Goal: Task Accomplishment & Management: Manage account settings

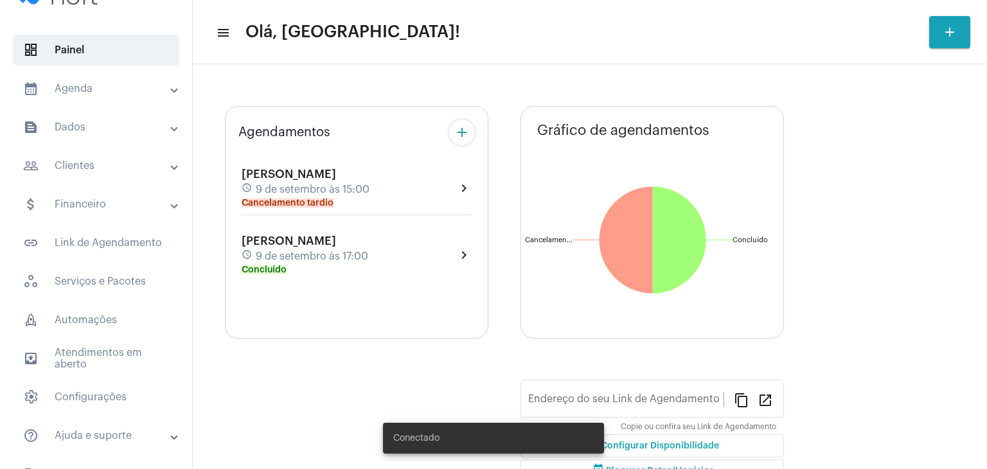
scroll to position [66, 0]
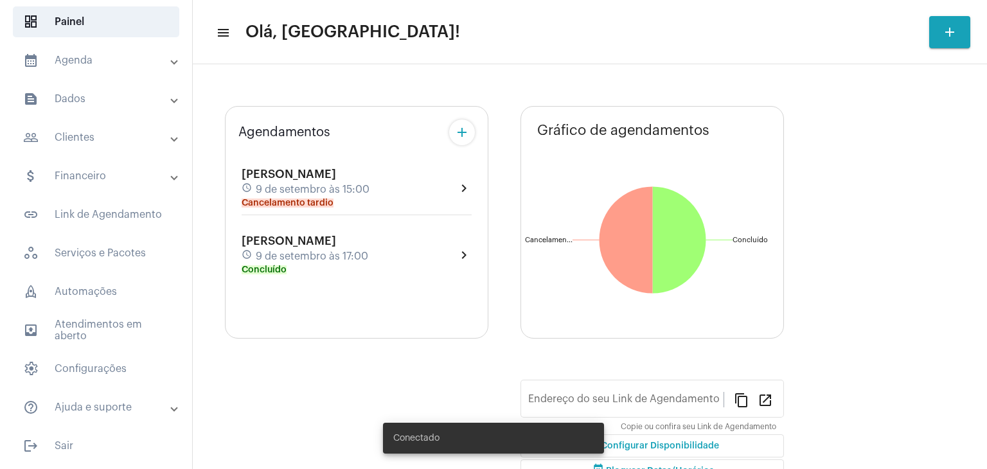
type input "[URL][DOMAIN_NAME][PERSON_NAME]"
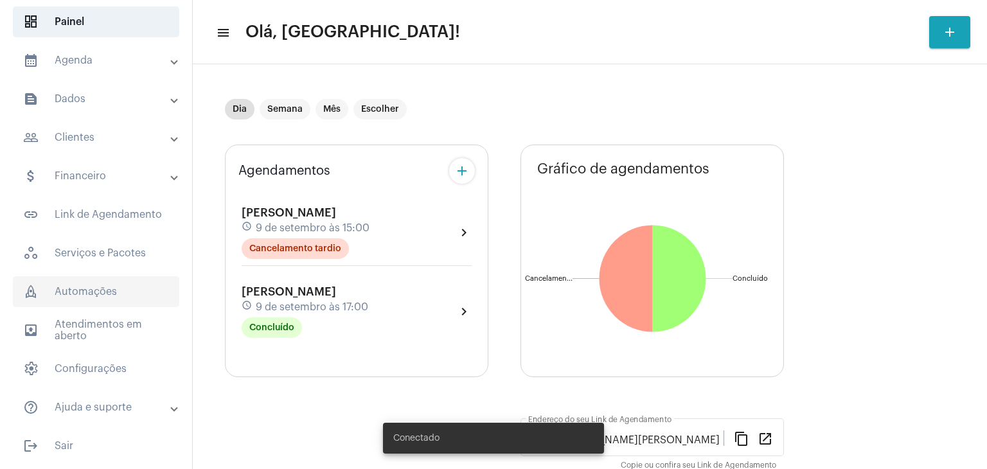
click at [97, 291] on span "rocket_outlined Automações" at bounding box center [96, 291] width 166 height 31
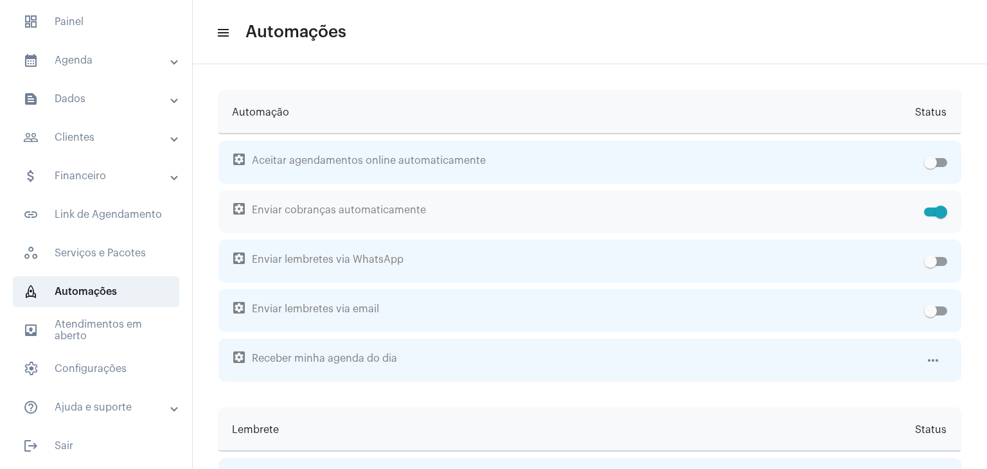
click at [919, 209] on div at bounding box center [933, 211] width 28 height 43
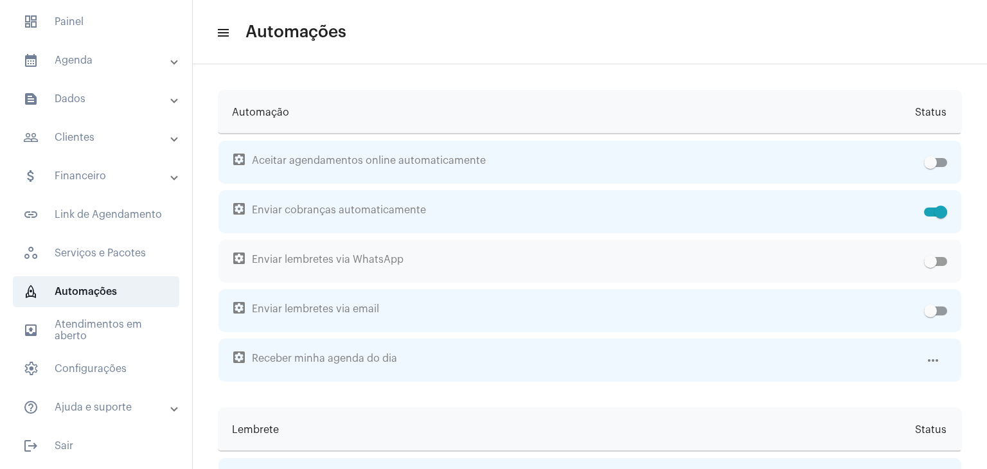
click at [937, 263] on label at bounding box center [935, 261] width 23 height 15
click at [930, 266] on input "checkbox" at bounding box center [930, 266] width 1 height 1
checkbox input "true"
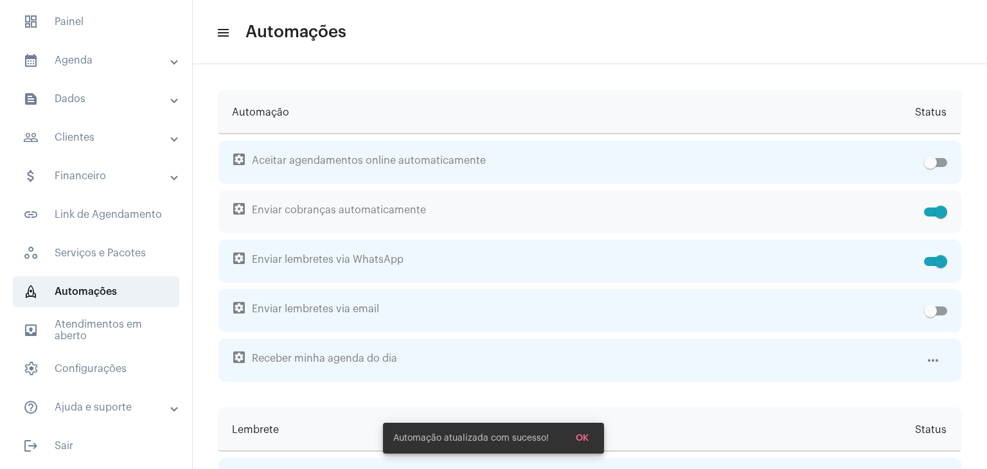
click at [922, 220] on div at bounding box center [933, 211] width 28 height 43
click at [924, 211] on span at bounding box center [935, 212] width 23 height 9
click at [930, 217] on input "checkbox" at bounding box center [930, 217] width 1 height 1
checkbox input "false"
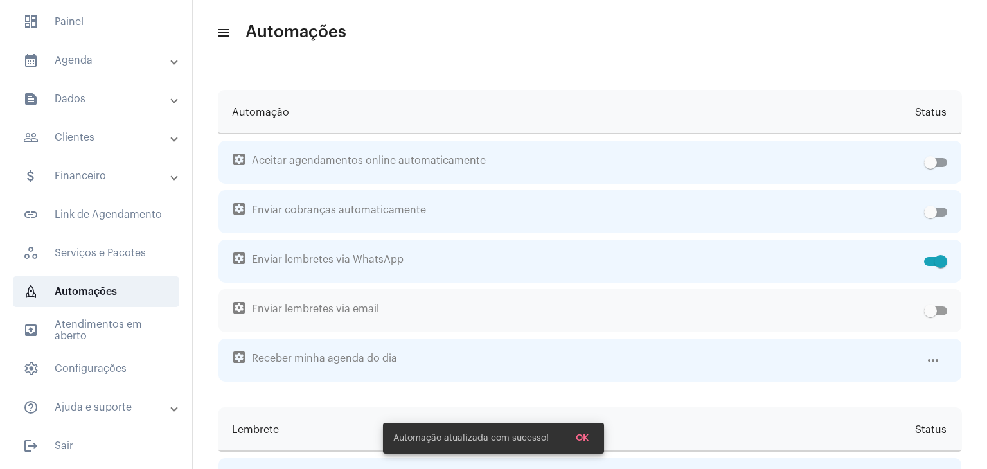
click at [938, 307] on div "settings_applications Enviar lembretes via email" at bounding box center [589, 310] width 743 height 43
click at [936, 308] on span at bounding box center [935, 311] width 23 height 9
click at [930, 315] on input "checkbox" at bounding box center [930, 315] width 1 height 1
checkbox input "true"
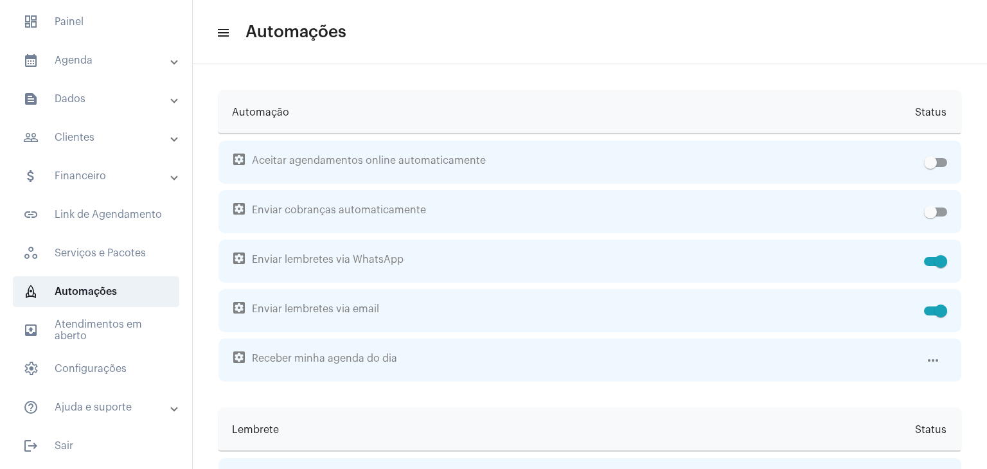
click at [582, 436] on span "OK" at bounding box center [582, 438] width 13 height 9
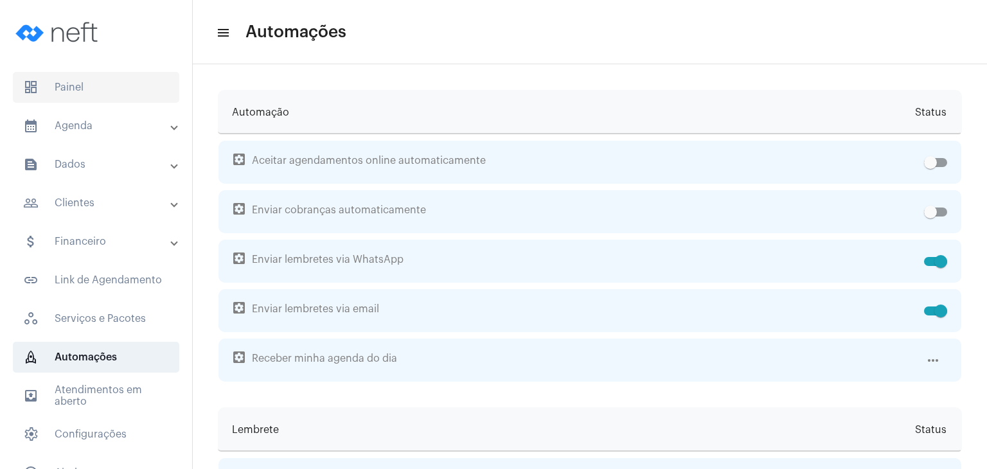
click at [87, 89] on span "dashboard Painel" at bounding box center [96, 87] width 166 height 31
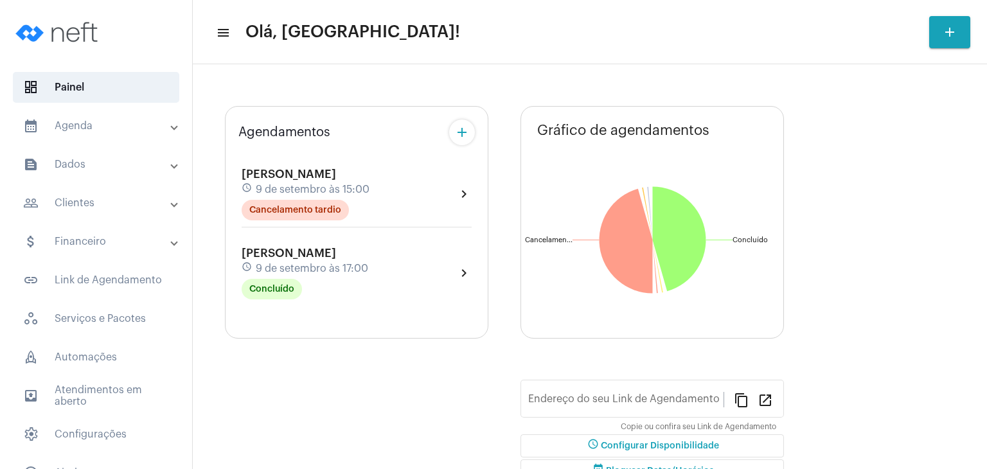
type input "[URL][DOMAIN_NAME][PERSON_NAME]"
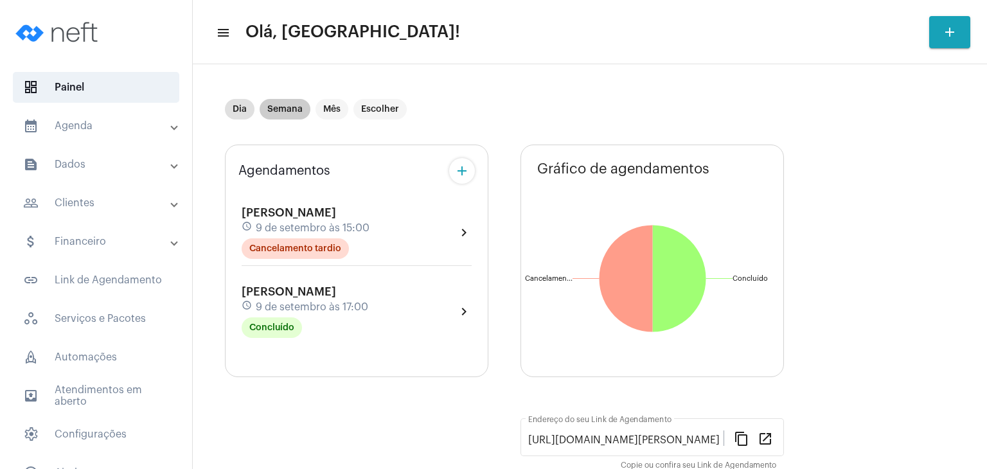
click at [290, 116] on mat-chip "Semana" at bounding box center [285, 109] width 51 height 21
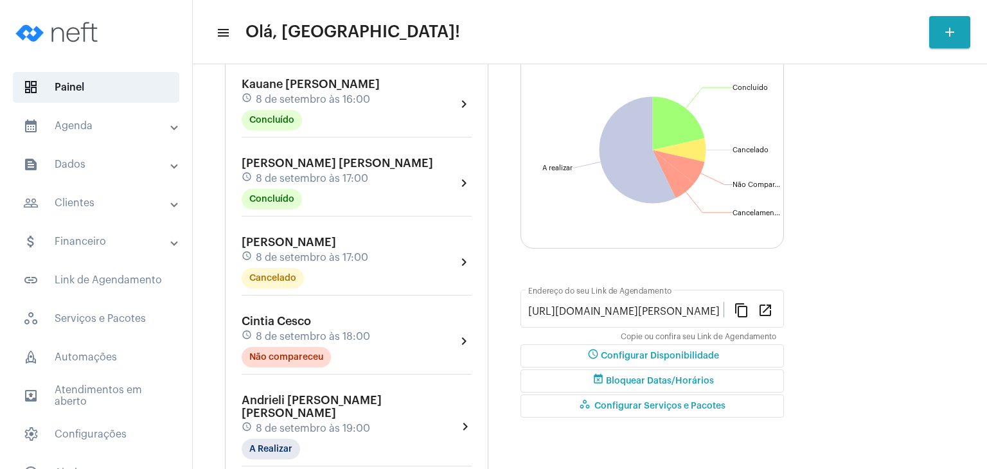
scroll to position [193, 0]
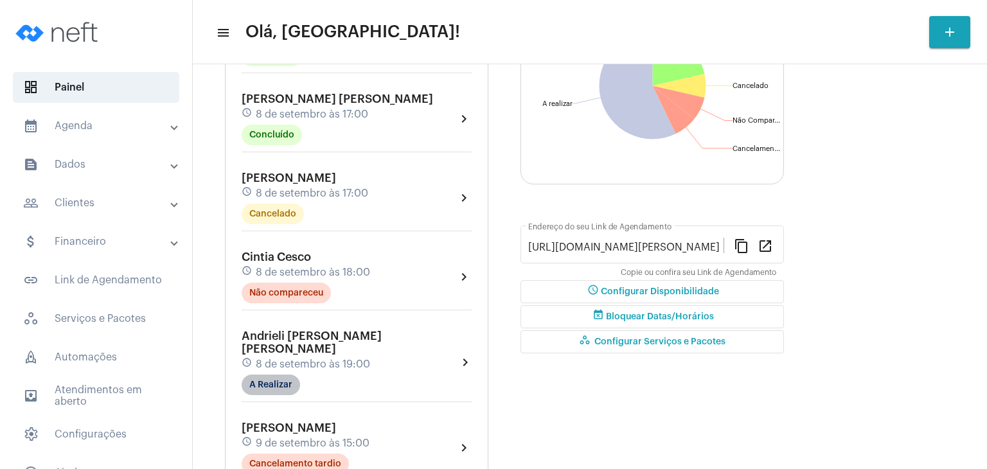
click at [276, 375] on mat-chip "A Realizar" at bounding box center [271, 385] width 58 height 21
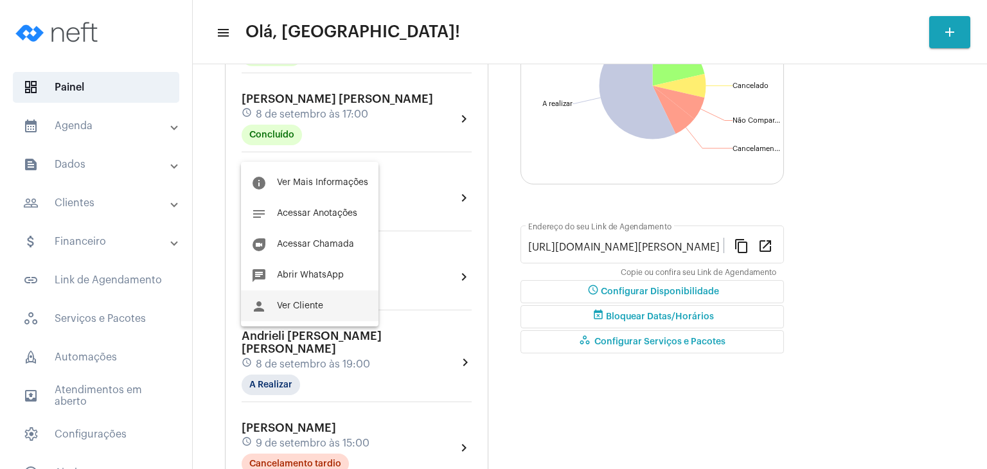
click at [301, 301] on span "Ver Cliente" at bounding box center [300, 305] width 46 height 9
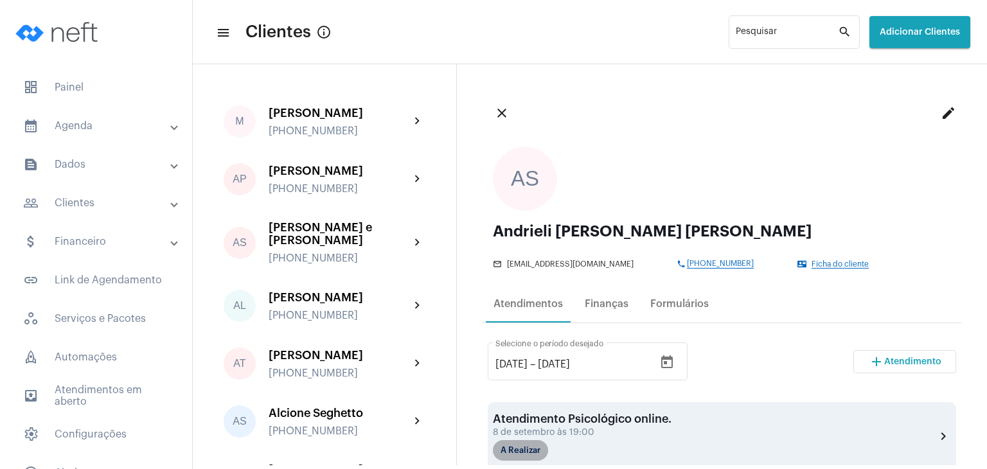
click at [526, 445] on mat-chip "A Realizar" at bounding box center [520, 450] width 55 height 21
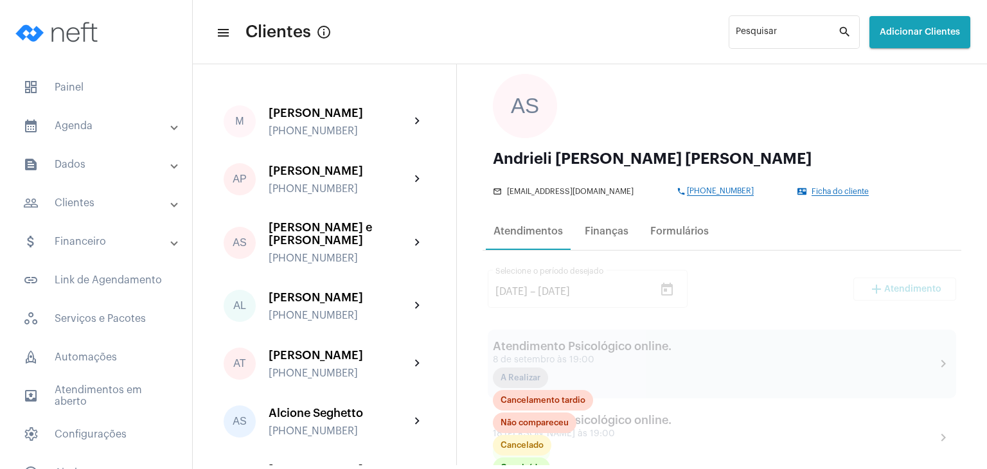
scroll to position [129, 0]
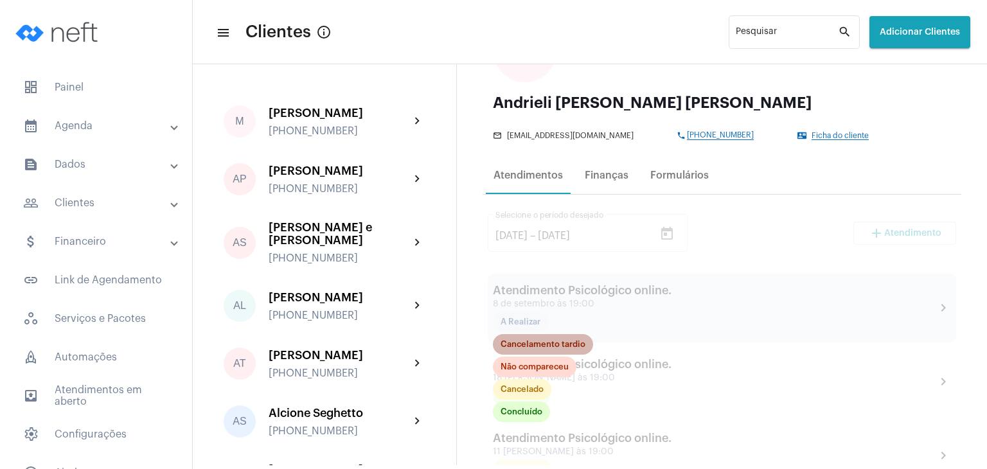
click at [549, 341] on mat-chip "Cancelamento tardio" at bounding box center [543, 344] width 100 height 21
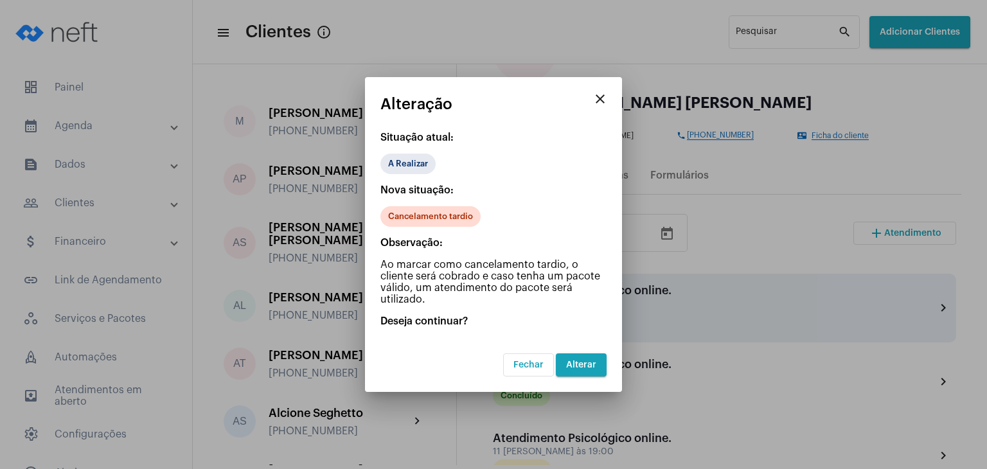
click at [586, 375] on div "Fechar Alterar" at bounding box center [554, 364] width 103 height 23
click at [589, 364] on span "Alterar" at bounding box center [581, 364] width 30 height 9
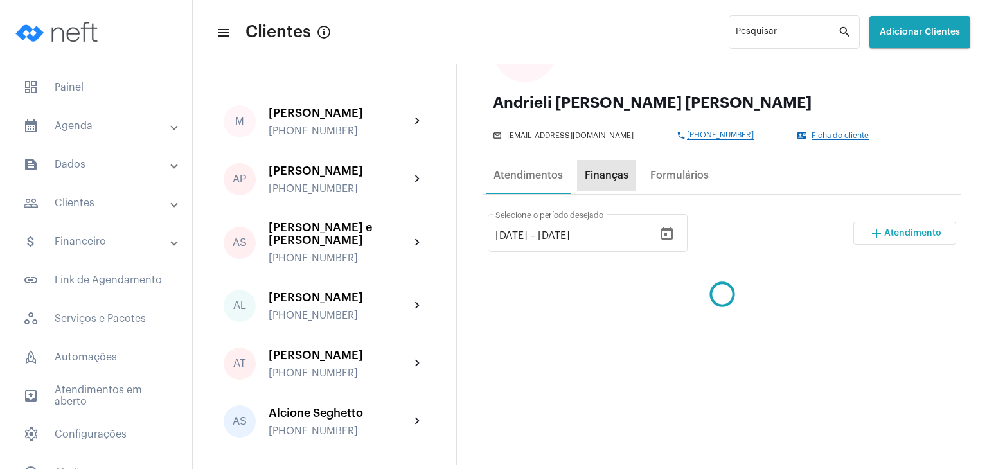
click at [614, 179] on div "Finanças" at bounding box center [607, 176] width 44 height 12
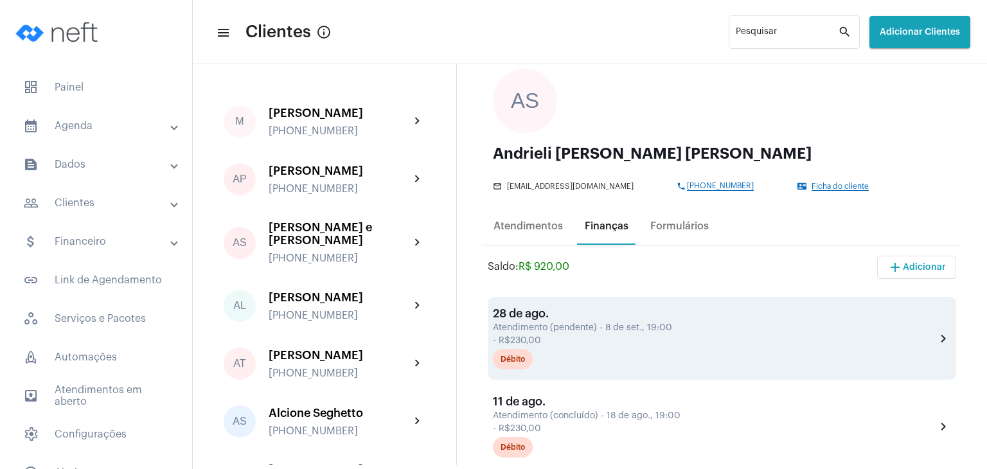
scroll to position [193, 0]
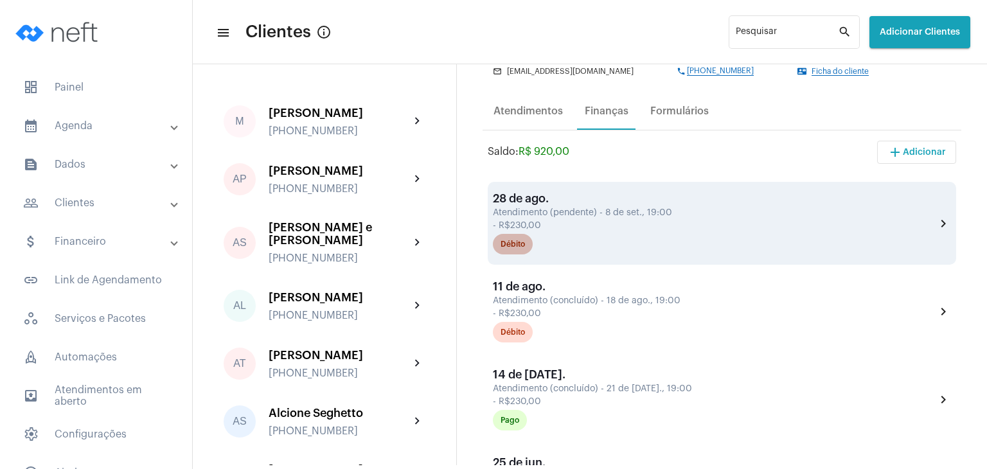
click at [522, 246] on div "Débito" at bounding box center [513, 244] width 24 height 8
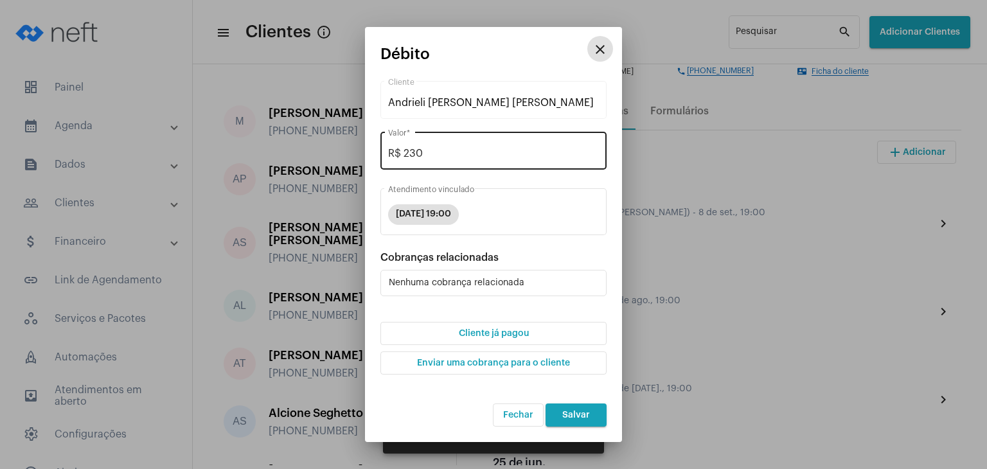
click at [438, 155] on input "R$ 230" at bounding box center [493, 154] width 211 height 12
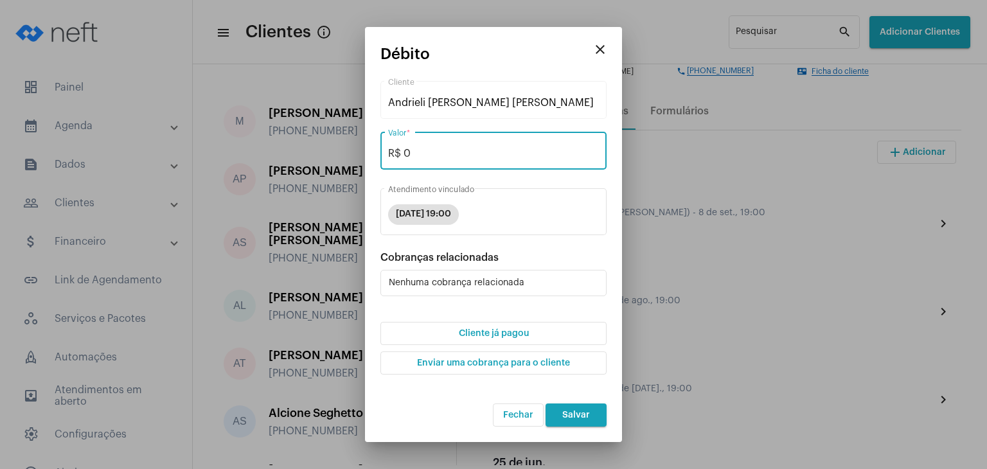
type input "R$ 0"
click at [506, 329] on span "Cliente já pagou" at bounding box center [494, 333] width 70 height 9
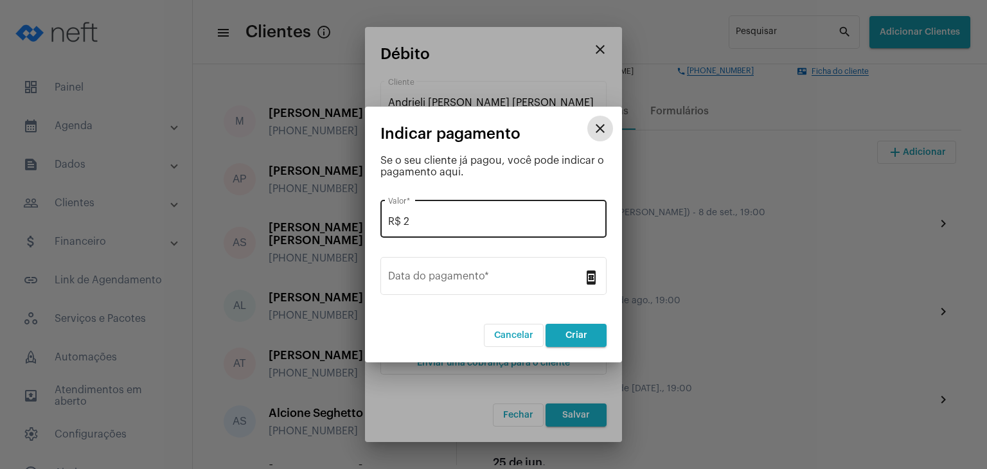
click at [448, 227] on input "R$ 2" at bounding box center [493, 222] width 211 height 12
type input "R$ 0"
click at [588, 337] on button "Criar" at bounding box center [576, 335] width 61 height 23
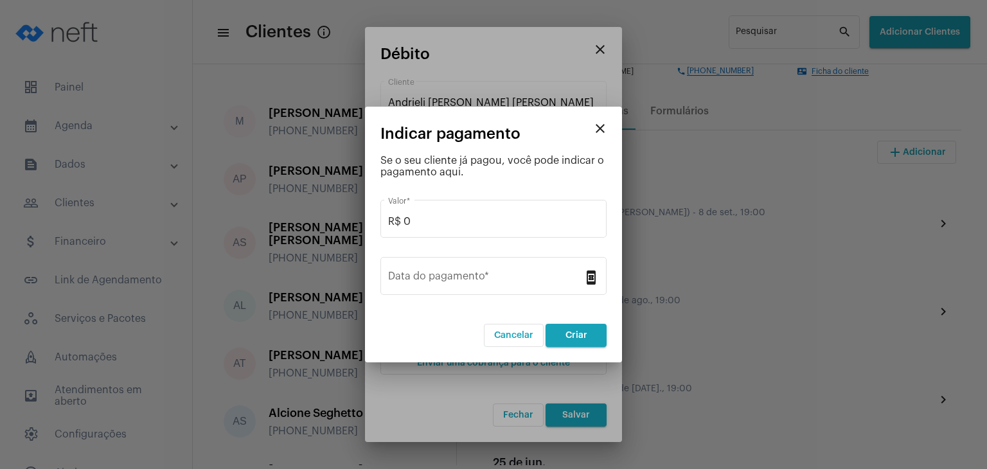
click at [604, 129] on mat-icon "close" at bounding box center [599, 128] width 15 height 15
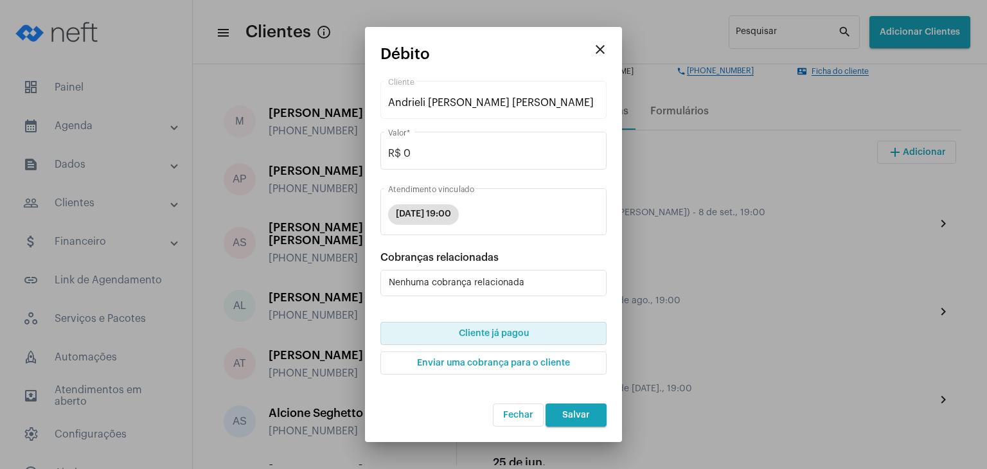
click at [572, 411] on span "Salvar" at bounding box center [576, 415] width 28 height 9
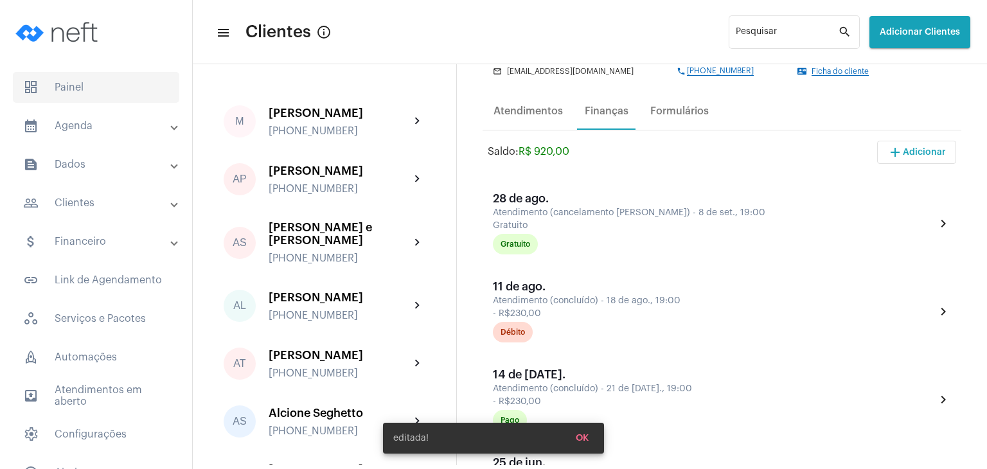
click at [111, 82] on span "dashboard Painel" at bounding box center [96, 87] width 166 height 31
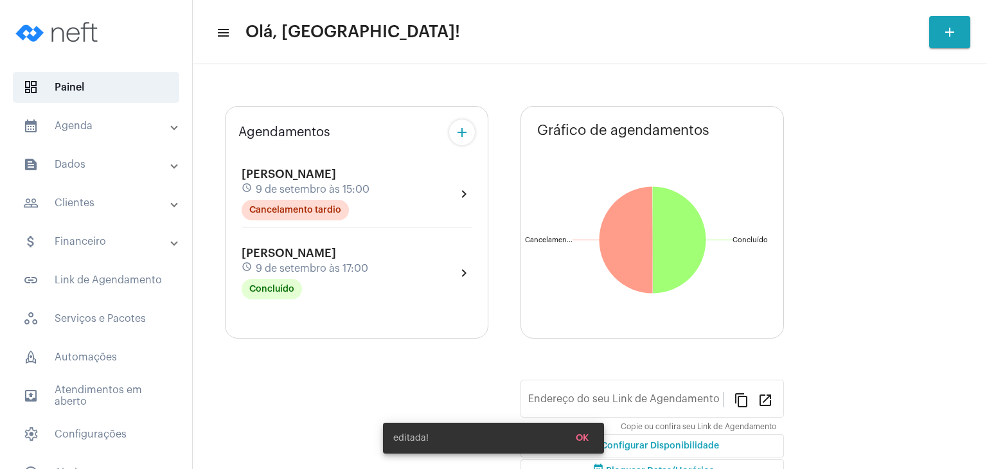
type input "[URL][DOMAIN_NAME][PERSON_NAME]"
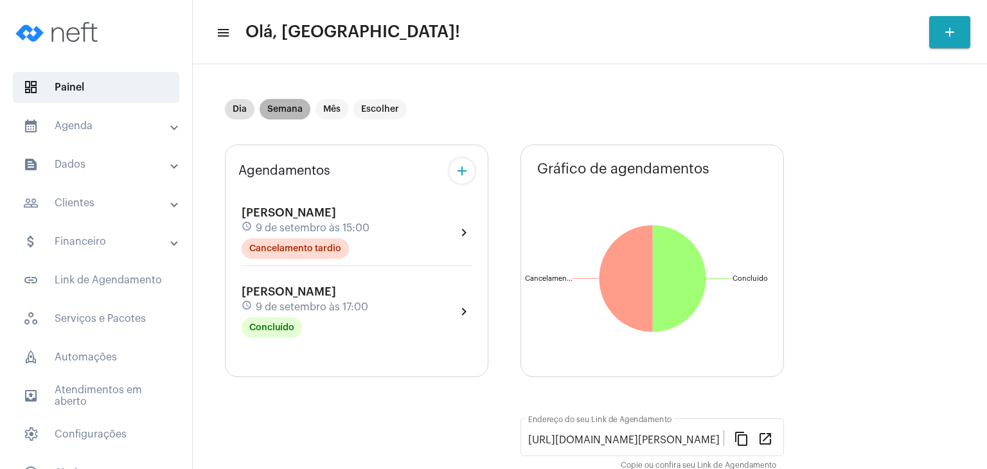
click at [281, 105] on mat-chip "Semana" at bounding box center [285, 109] width 51 height 21
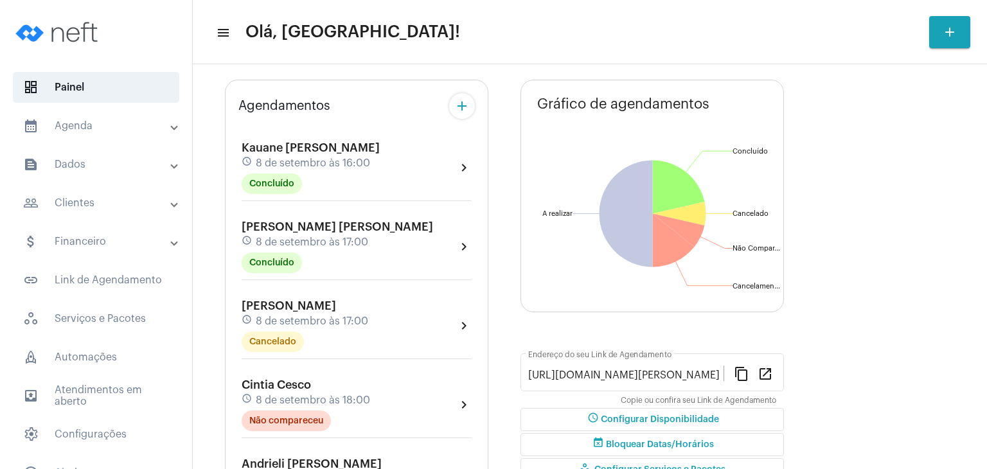
scroll to position [193, 0]
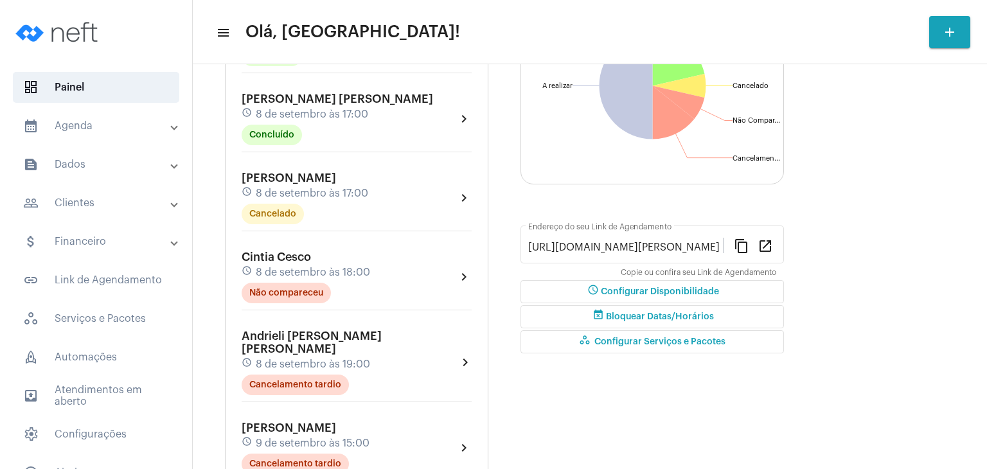
click at [289, 265] on div "schedule 8 de setembro às 18:00" at bounding box center [306, 272] width 129 height 14
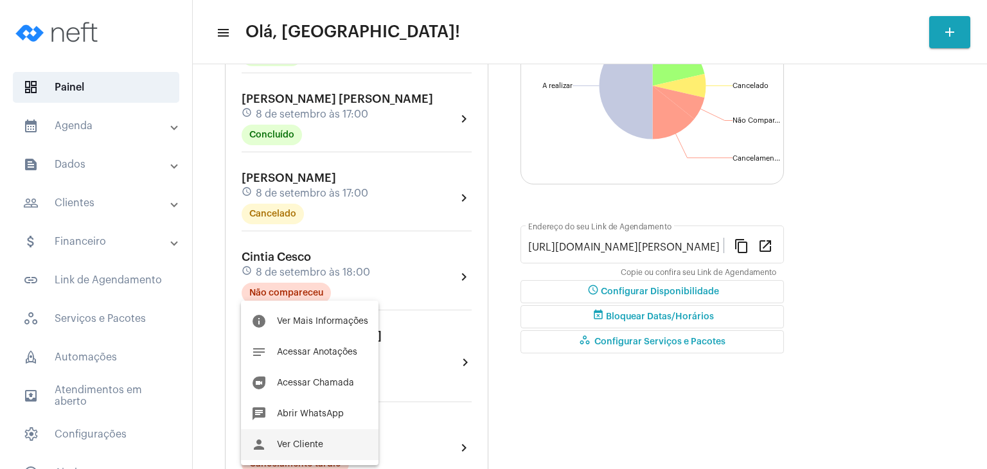
click at [317, 440] on span "Ver Cliente" at bounding box center [300, 444] width 46 height 9
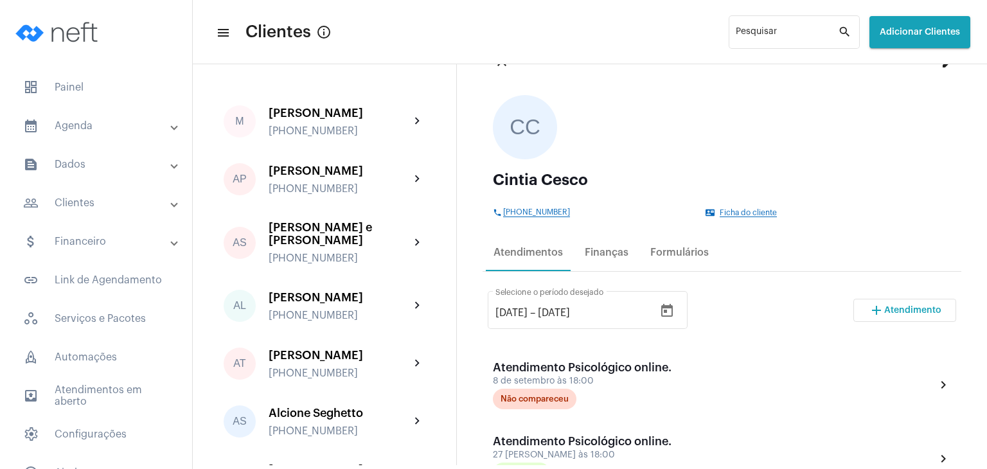
scroll to position [129, 0]
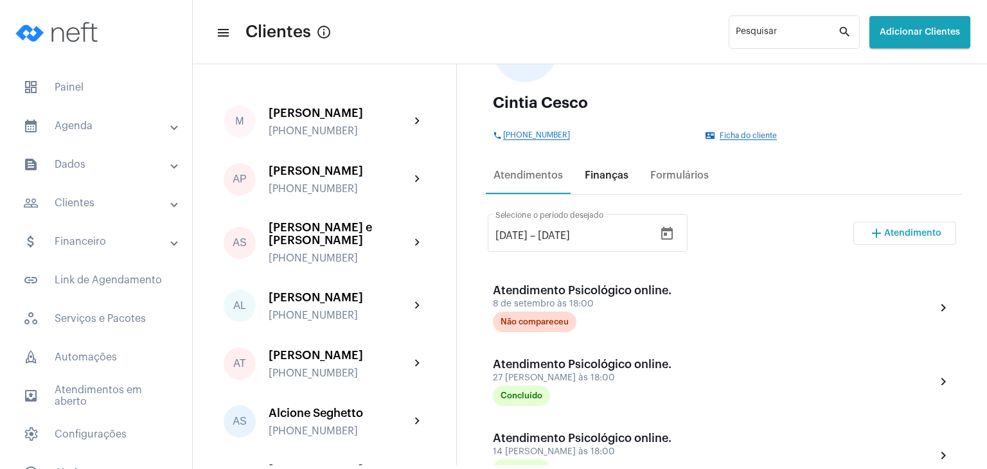
click at [609, 178] on div "Finanças" at bounding box center [607, 176] width 44 height 12
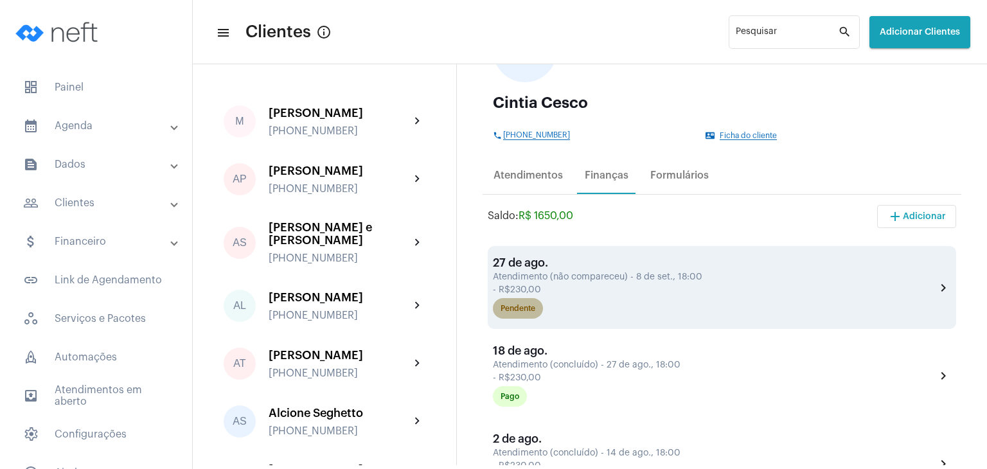
click at [512, 314] on mat-chip "Pendente" at bounding box center [518, 308] width 50 height 21
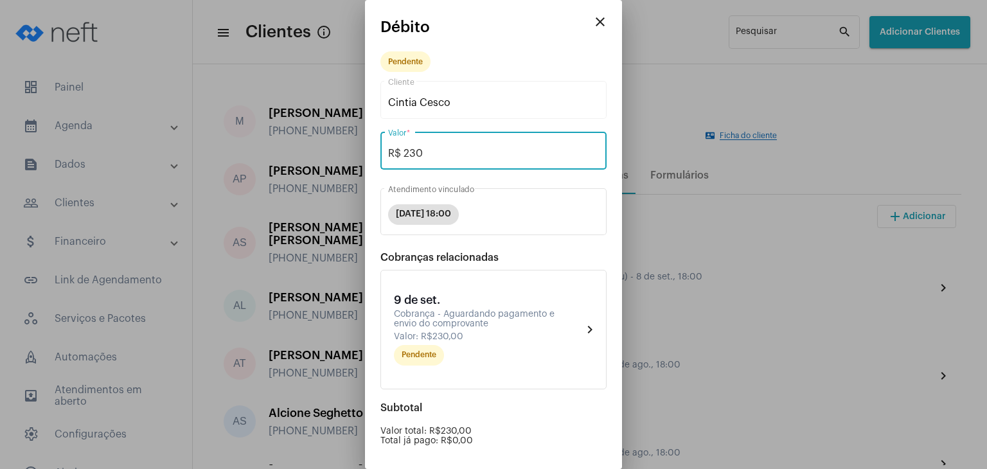
click at [423, 152] on input "R$ 230" at bounding box center [493, 154] width 211 height 12
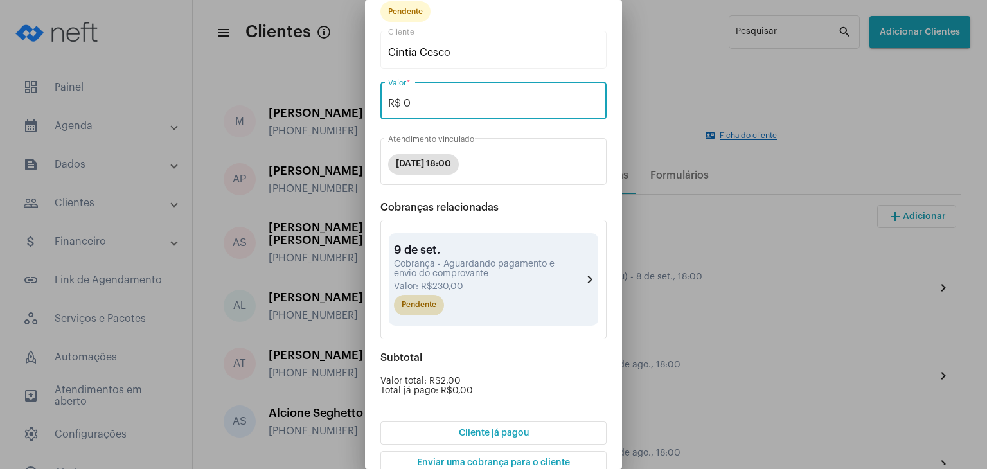
scroll to position [121, 0]
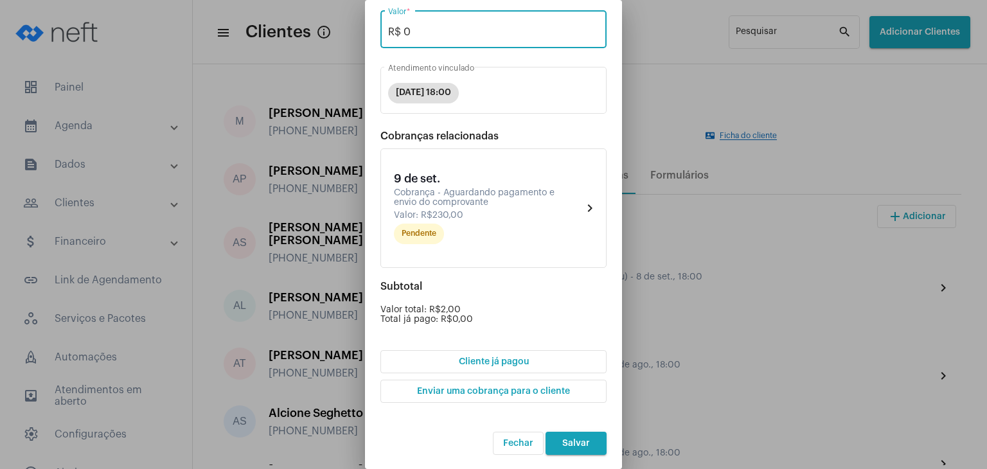
type input "R$ 0"
click at [497, 359] on span "Cliente já pagou" at bounding box center [494, 361] width 70 height 9
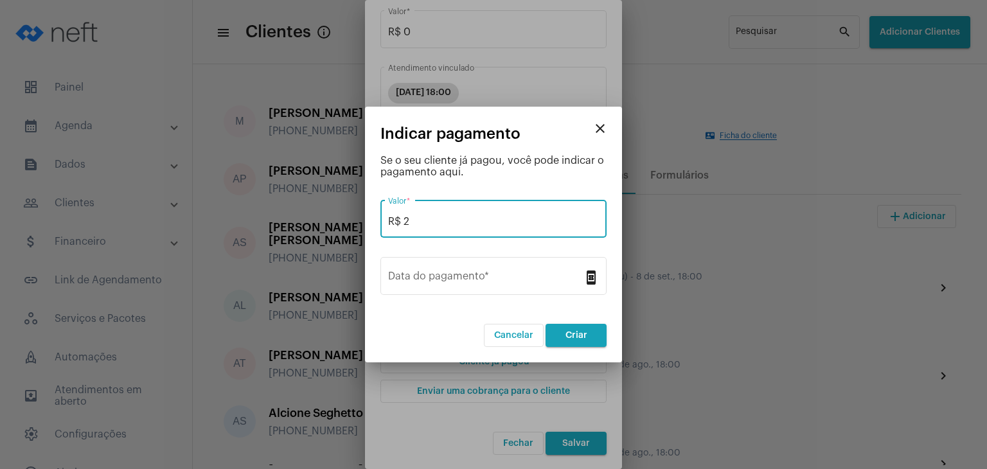
drag, startPoint x: 438, startPoint y: 227, endPoint x: 452, endPoint y: 217, distance: 18.0
click at [438, 226] on input "R$ 2" at bounding box center [493, 222] width 211 height 12
type input "R$ 0"
click at [583, 331] on span "Criar" at bounding box center [576, 335] width 22 height 9
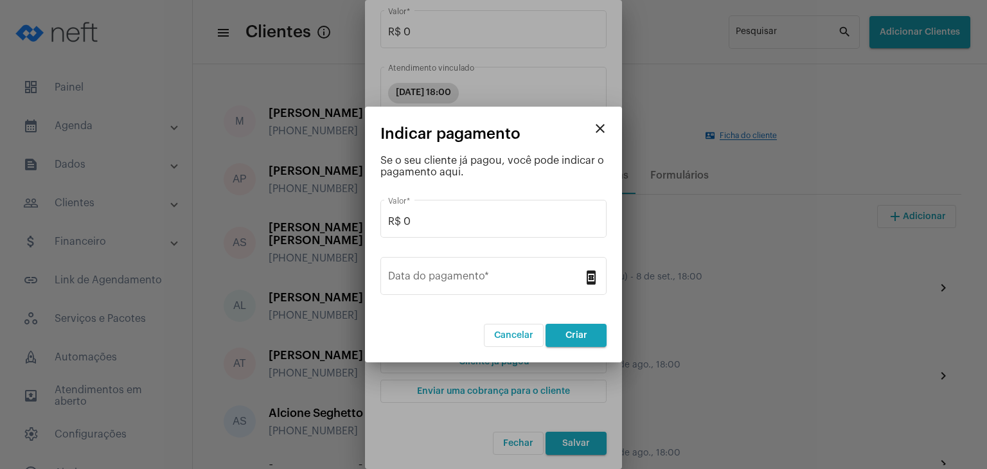
click at [597, 129] on mat-icon "close" at bounding box center [599, 128] width 15 height 15
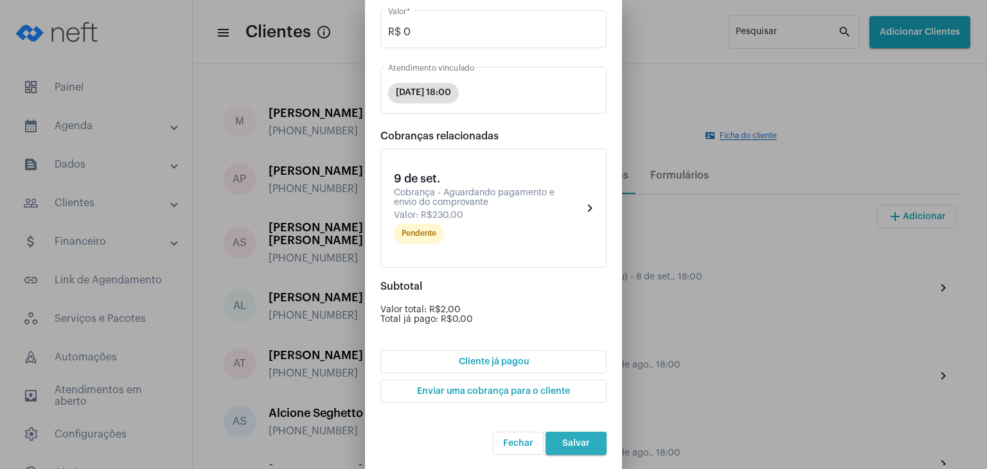
click at [562, 443] on span "Salvar" at bounding box center [576, 443] width 28 height 9
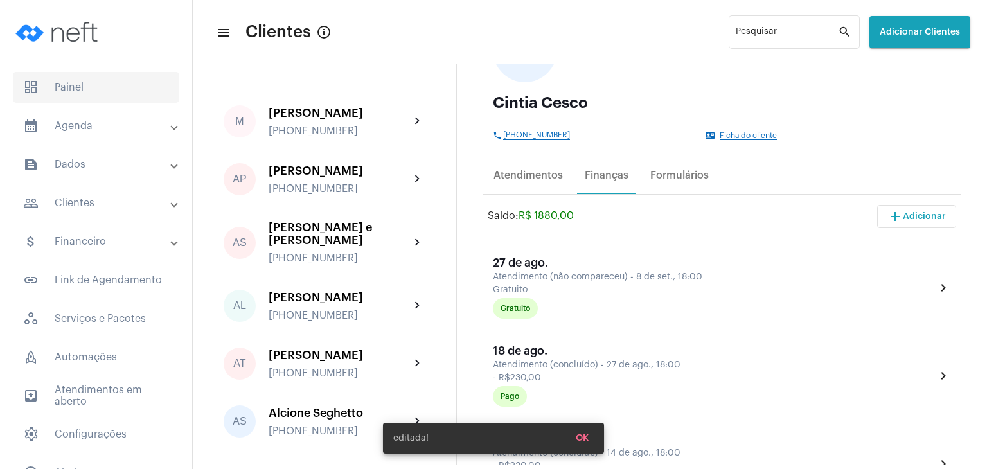
click at [121, 94] on span "dashboard Painel" at bounding box center [96, 87] width 166 height 31
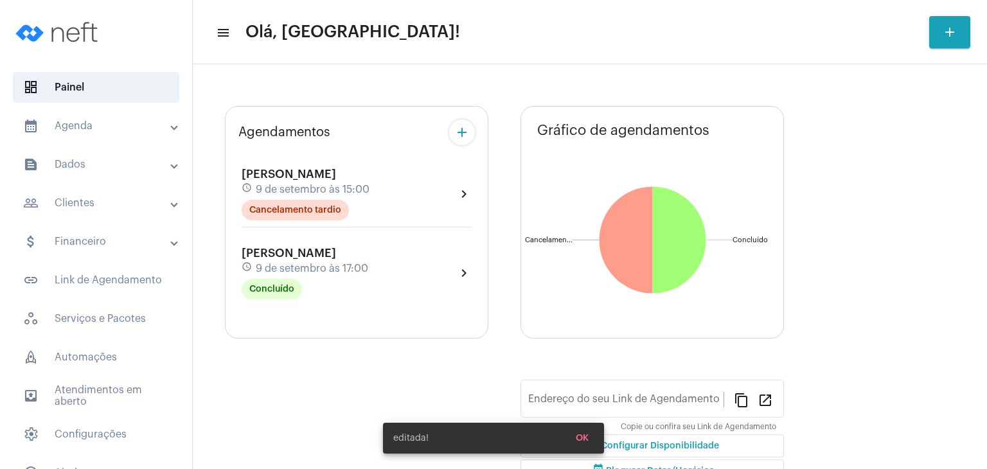
type input "[URL][DOMAIN_NAME][PERSON_NAME]"
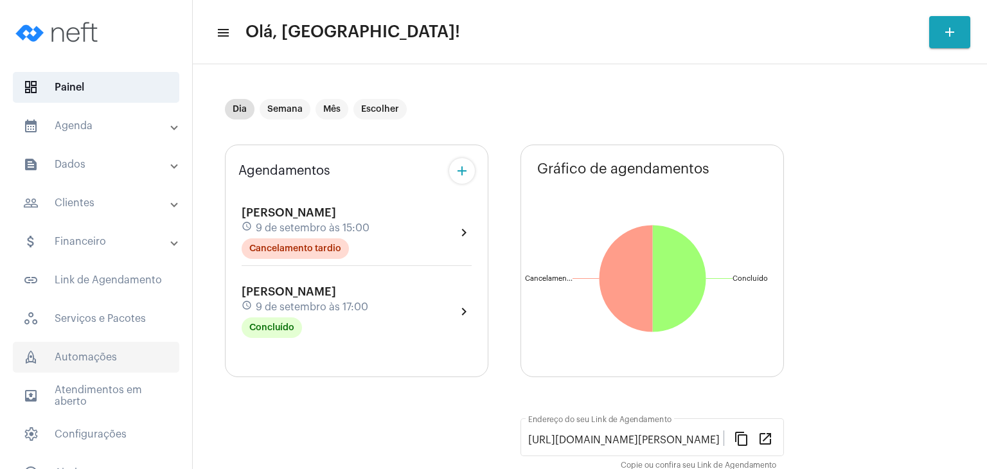
click at [109, 357] on span "rocket_outlined Automações" at bounding box center [96, 357] width 166 height 31
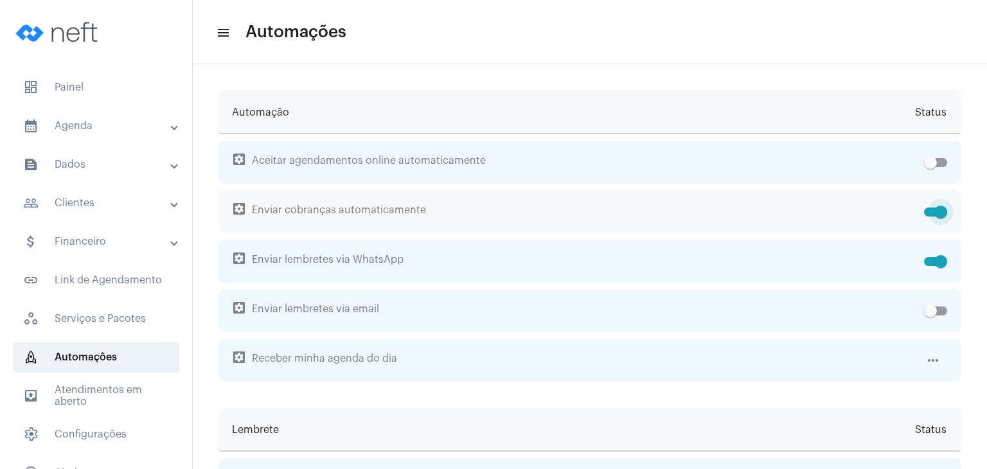
click at [924, 206] on label at bounding box center [935, 211] width 23 height 15
click at [930, 217] on input "checkbox" at bounding box center [930, 217] width 1 height 1
checkbox input "false"
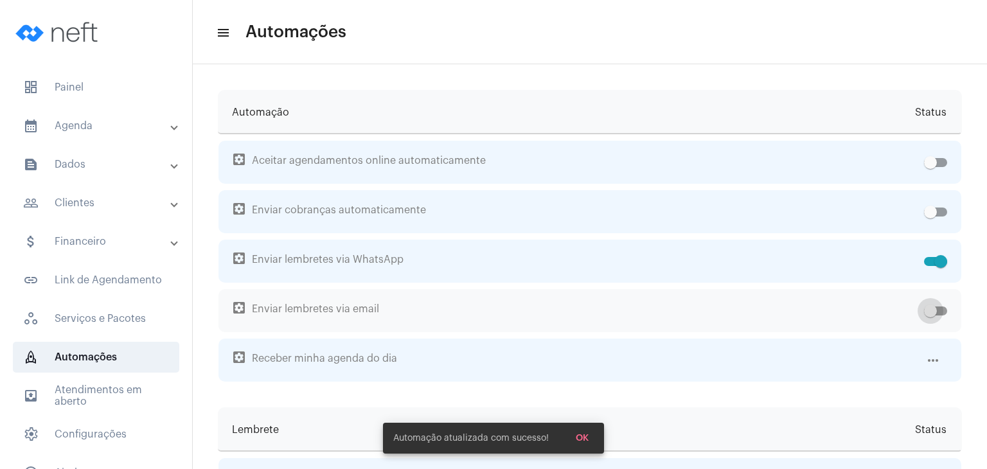
click at [934, 309] on span at bounding box center [935, 311] width 23 height 9
click at [930, 315] on input "checkbox" at bounding box center [930, 315] width 1 height 1
checkbox input "true"
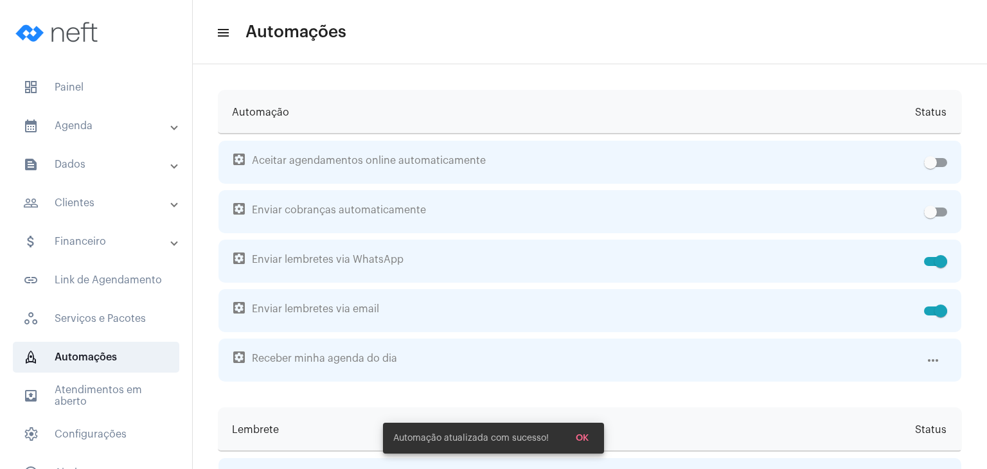
click at [918, 106] on span "Status" at bounding box center [930, 113] width 31 height 44
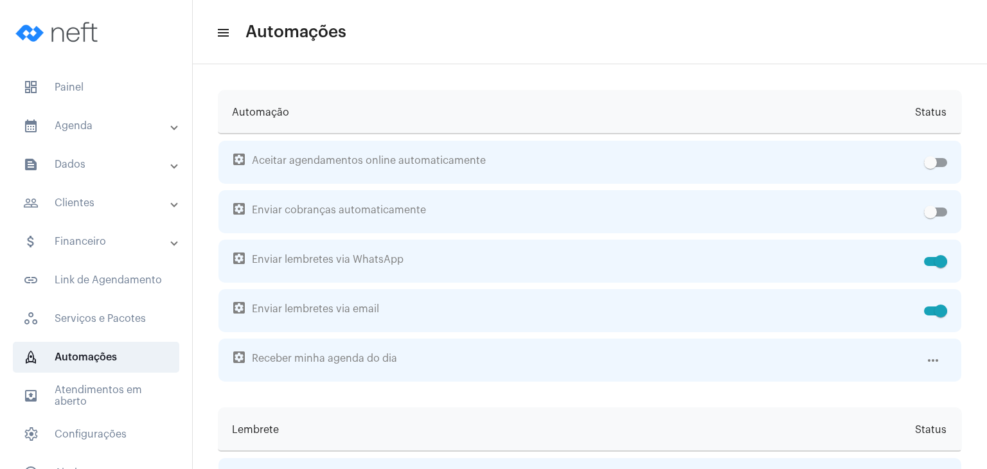
click at [234, 32] on mat-toolbar-row "menu Automações" at bounding box center [590, 32] width 794 height 41
click at [229, 32] on mat-toolbar-row "menu Automações" at bounding box center [590, 32] width 794 height 41
click at [224, 33] on mat-icon "menu" at bounding box center [222, 32] width 13 height 15
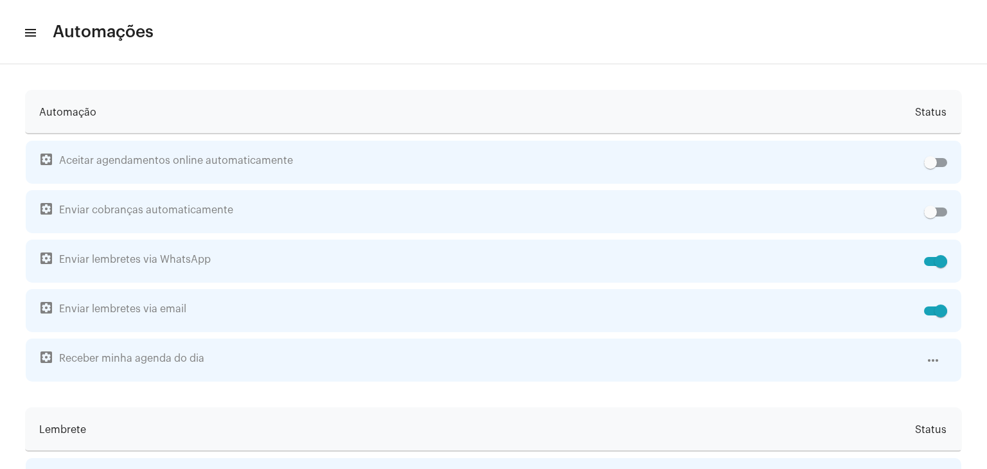
click at [31, 34] on mat-icon "menu" at bounding box center [29, 32] width 13 height 15
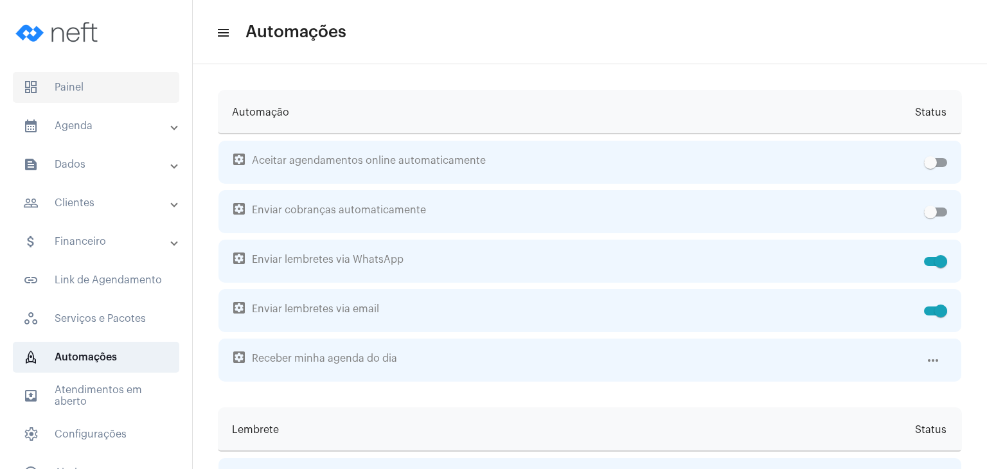
click at [82, 94] on span "dashboard Painel" at bounding box center [96, 87] width 166 height 31
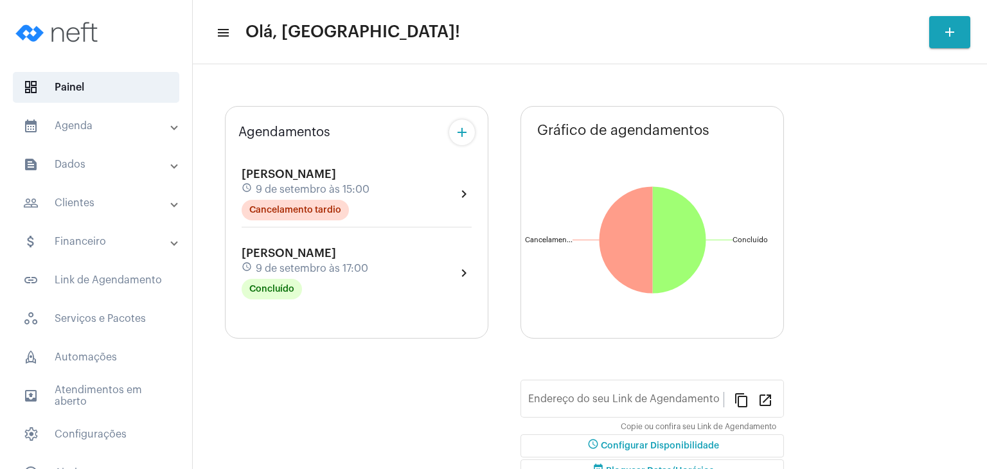
type input "[URL][DOMAIN_NAME][PERSON_NAME]"
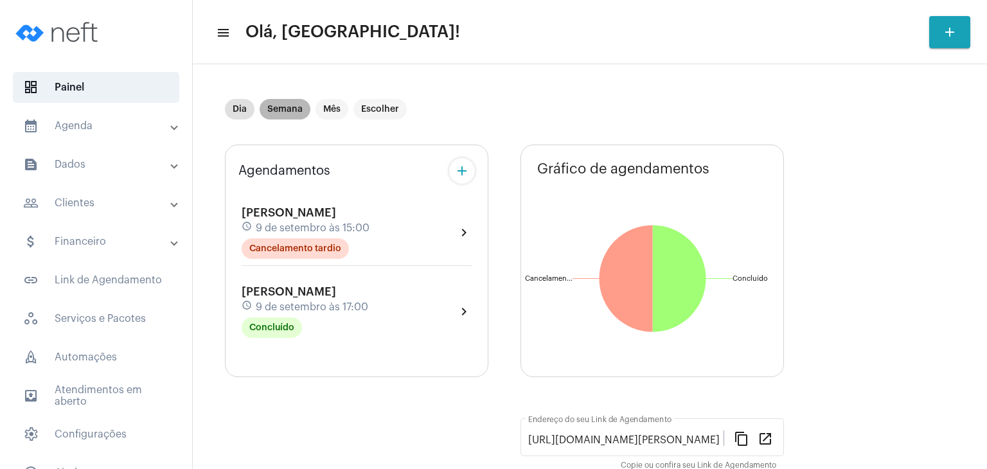
click at [291, 111] on mat-chip "Semana" at bounding box center [285, 109] width 51 height 21
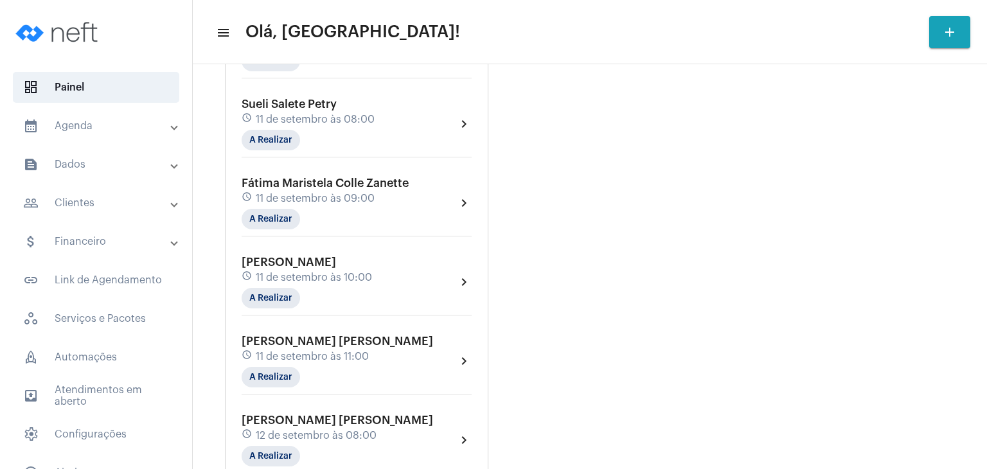
scroll to position [835, 0]
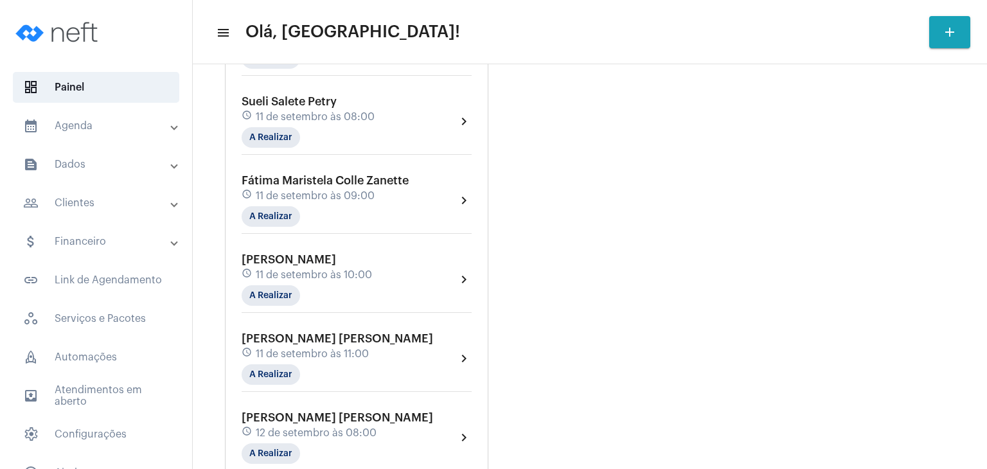
click at [96, 208] on mat-panel-title "people_outline Clientes" at bounding box center [97, 202] width 148 height 15
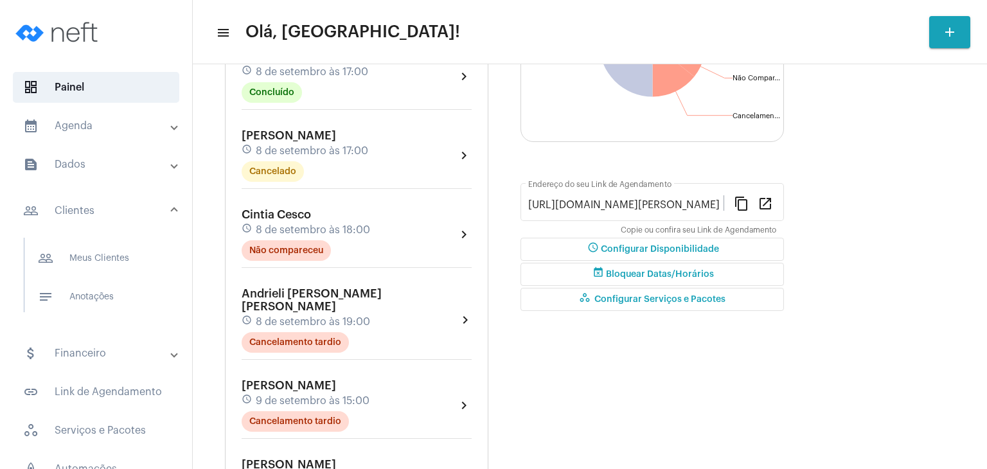
scroll to position [257, 0]
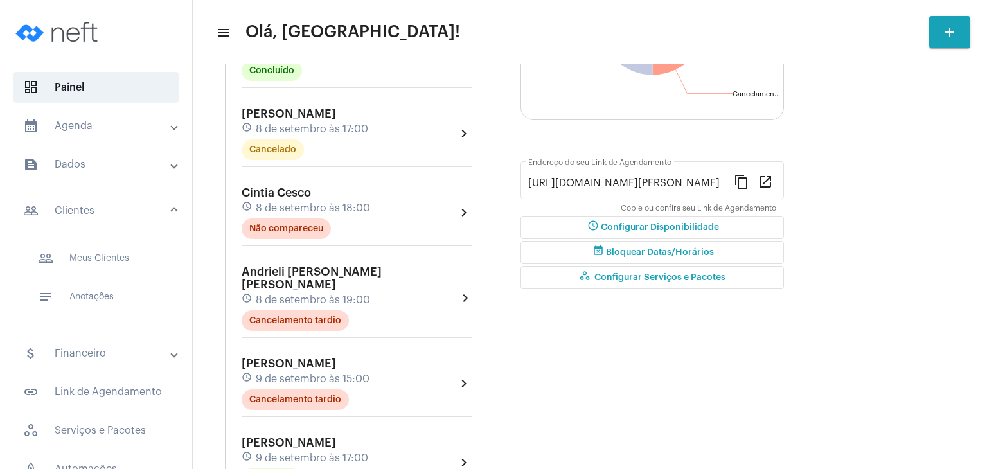
click at [333, 194] on div "[PERSON_NAME] schedule 8 de setembro às 18:00 Não compareceu" at bounding box center [306, 212] width 129 height 53
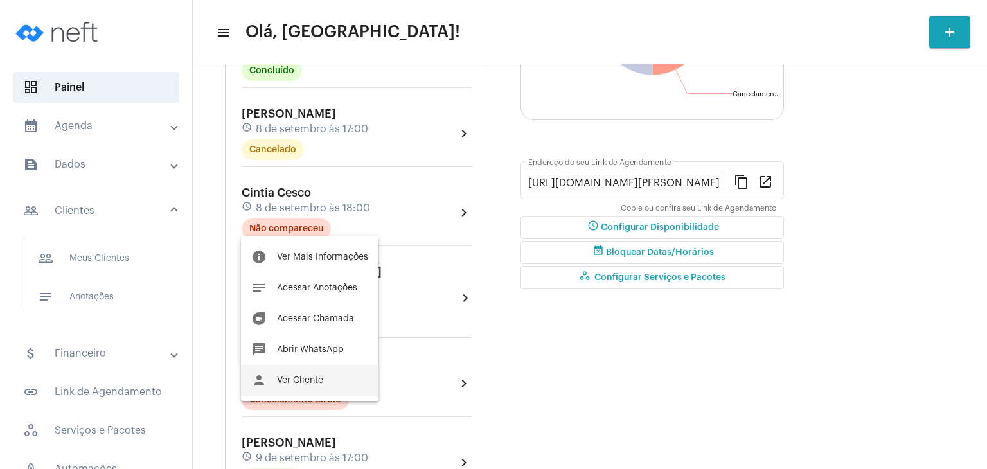
click at [317, 373] on button "person Ver Cliente" at bounding box center [310, 380] width 138 height 31
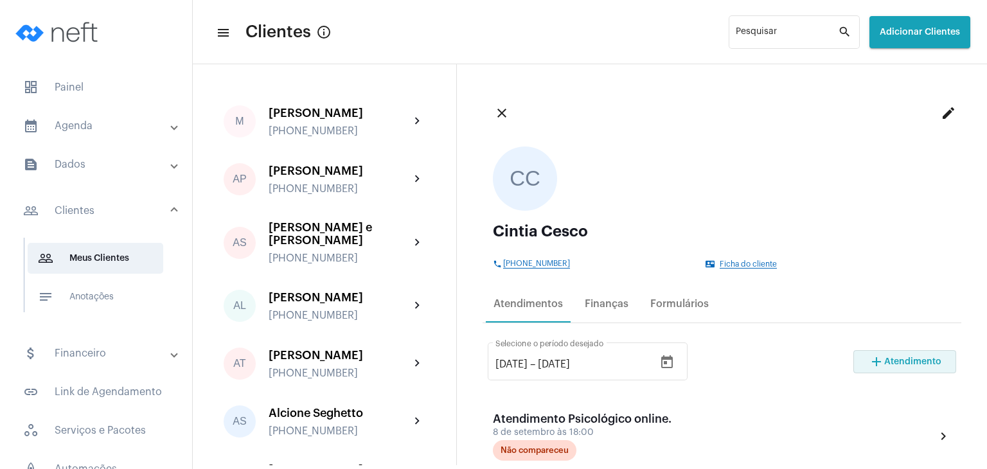
click at [884, 363] on span "Atendimento" at bounding box center [912, 361] width 57 height 9
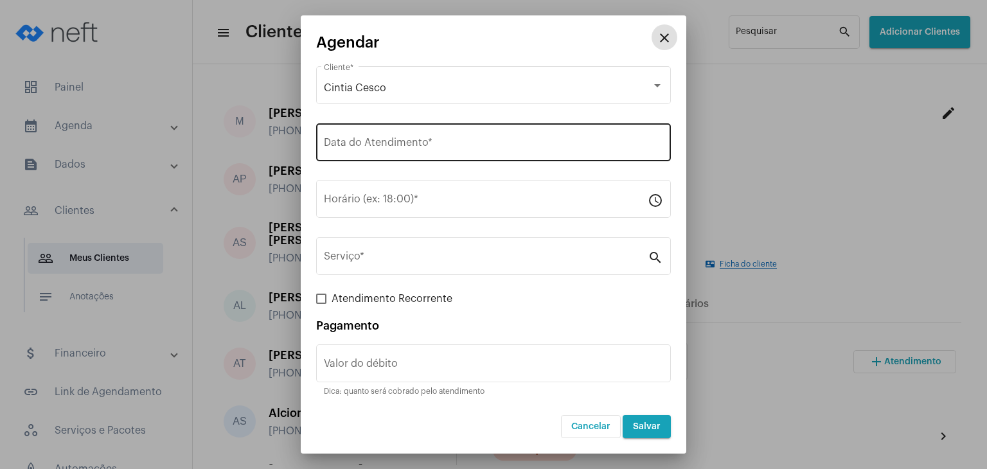
click at [374, 154] on div "Data do Atendimento *" at bounding box center [493, 141] width 339 height 40
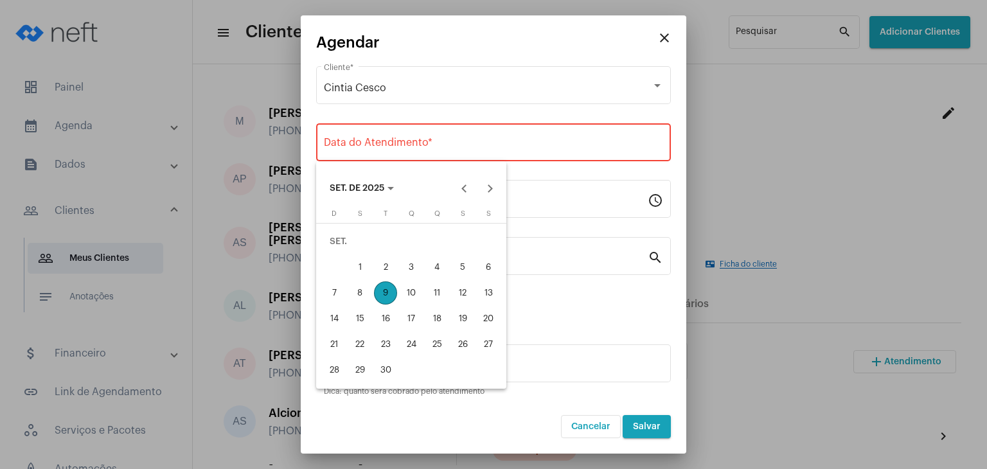
click at [413, 296] on div "10" at bounding box center [411, 292] width 23 height 23
type input "[DATE]"
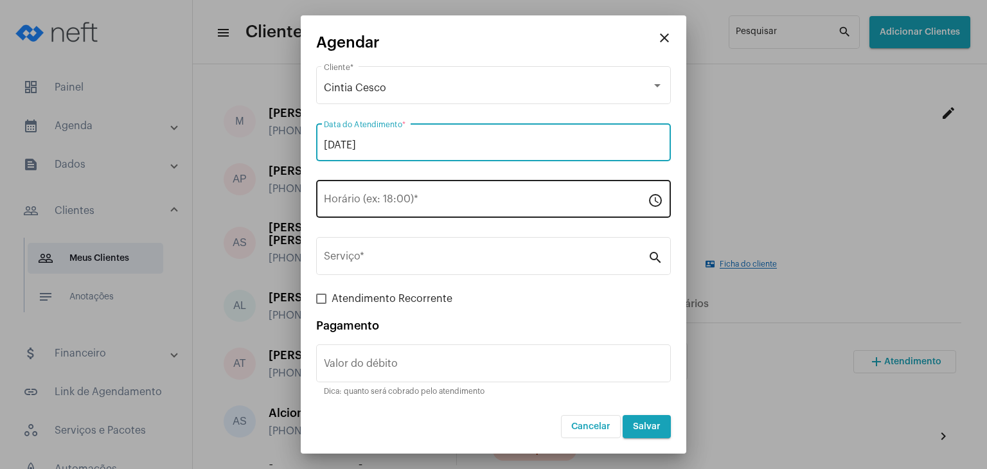
click at [368, 202] on input "Horário (ex: 18:00) *" at bounding box center [486, 202] width 324 height 12
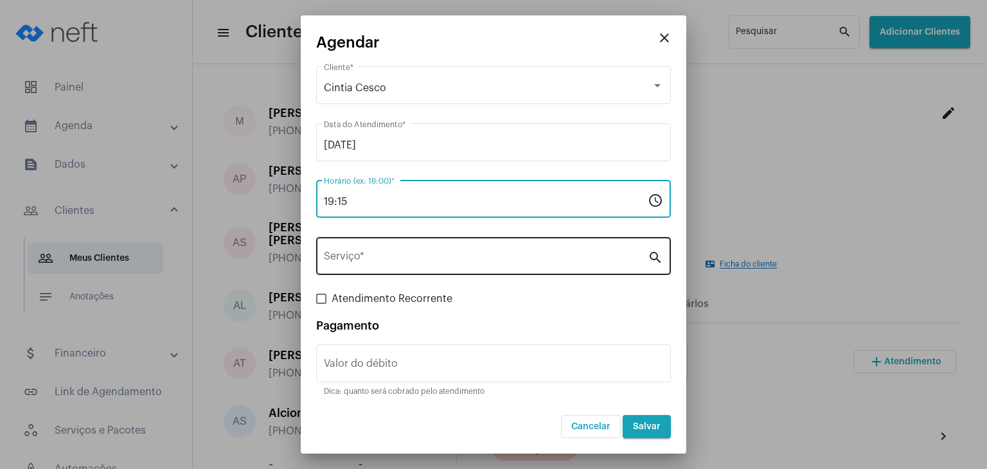
type input "19:15"
click at [369, 272] on div "Serviço *" at bounding box center [486, 255] width 324 height 40
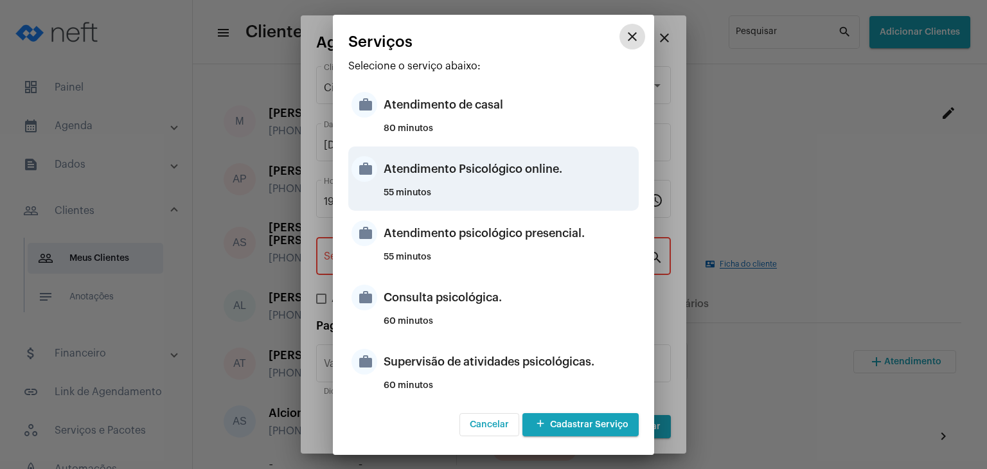
click at [552, 170] on div "Atendimento Psicológico online." at bounding box center [510, 169] width 252 height 39
type input "Atendimento Psicológico online."
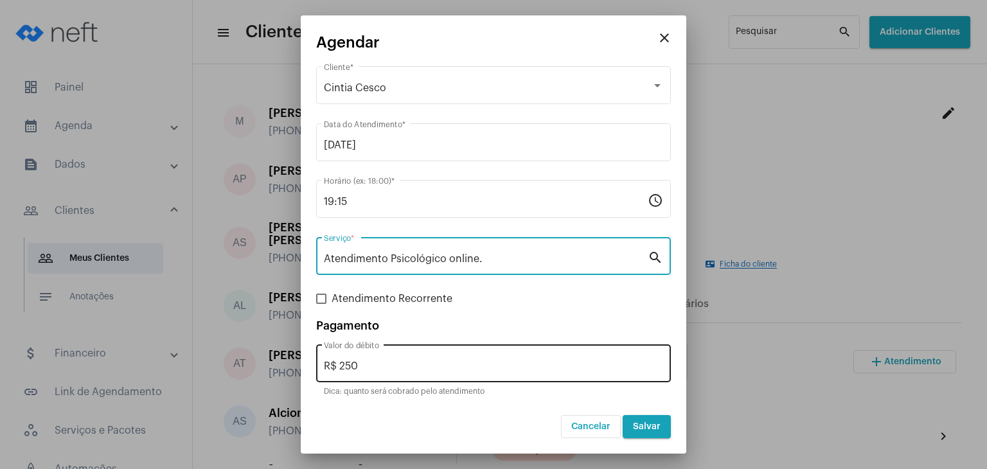
click at [414, 368] on input "R$ 250" at bounding box center [493, 366] width 339 height 12
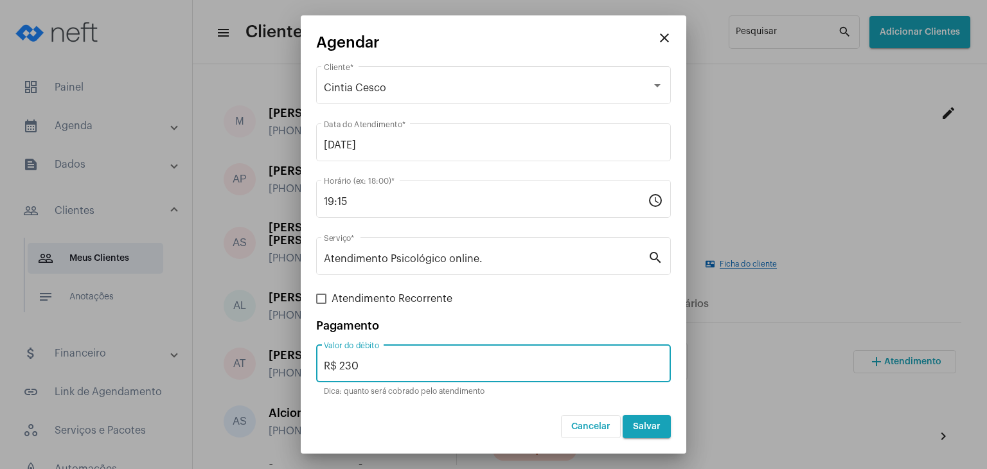
type input "R$ 230"
click at [652, 425] on span "Salvar" at bounding box center [647, 426] width 28 height 9
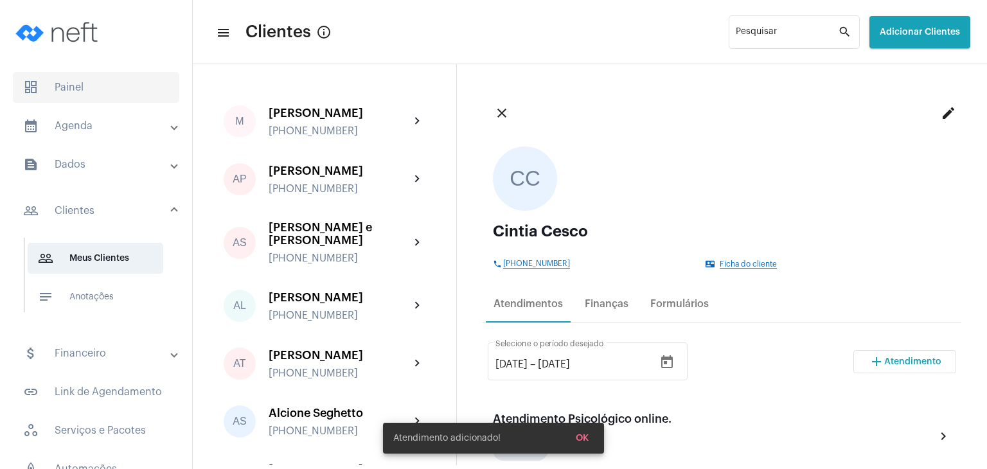
click at [96, 88] on span "dashboard Painel" at bounding box center [96, 87] width 166 height 31
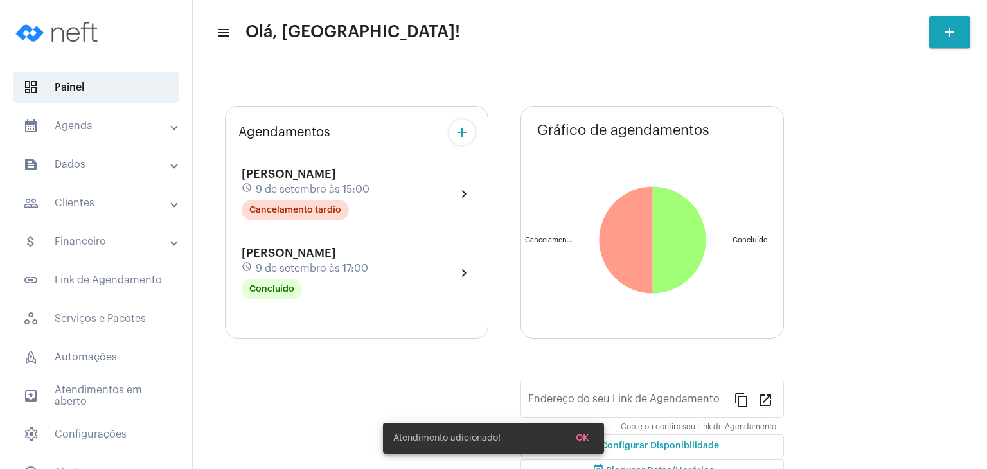
type input "[URL][DOMAIN_NAME][PERSON_NAME]"
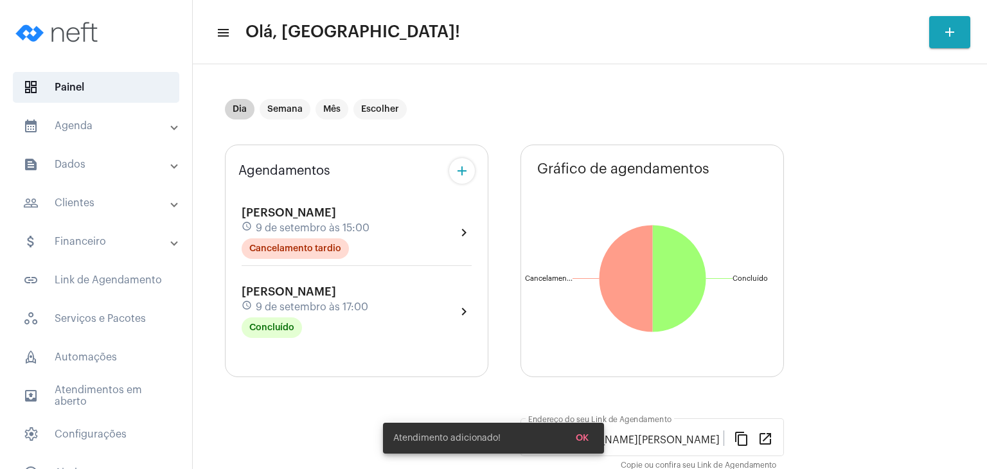
click at [240, 110] on mat-chip "Dia" at bounding box center [240, 109] width 30 height 21
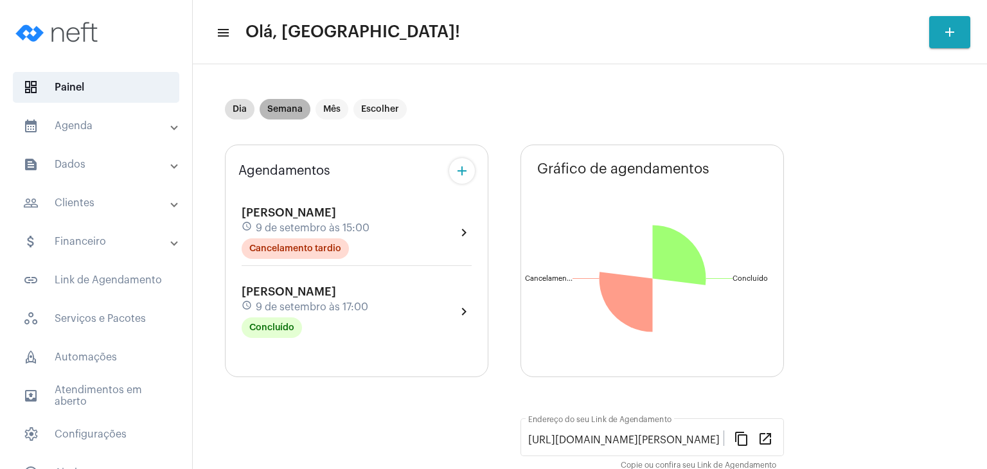
click at [277, 109] on mat-chip "Semana" at bounding box center [285, 109] width 51 height 21
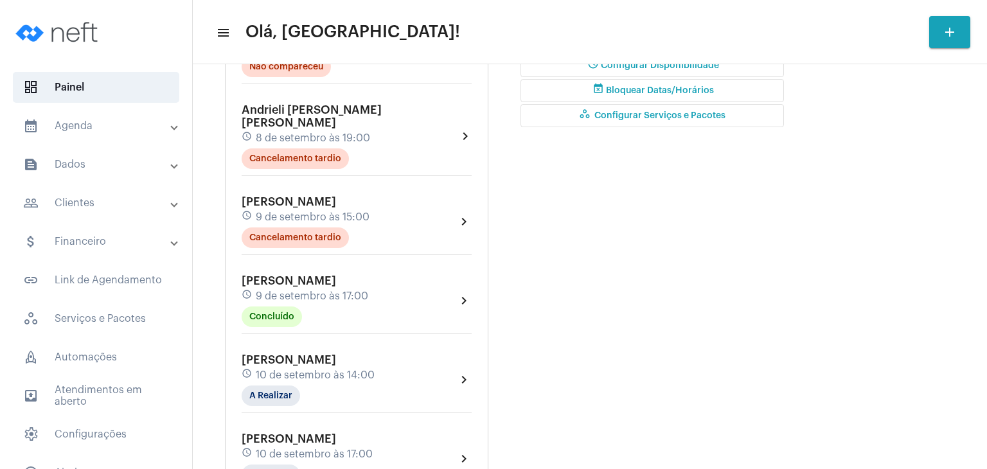
scroll to position [321, 0]
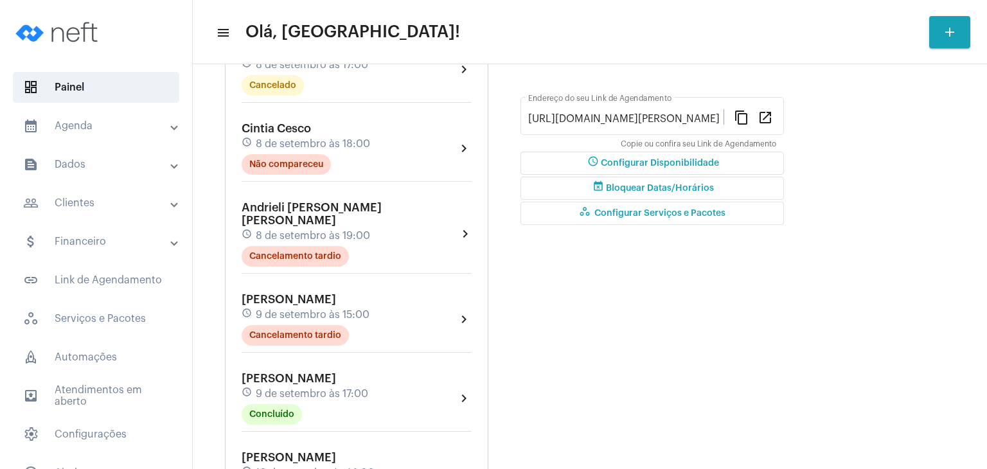
click at [299, 202] on span "Andrieli [PERSON_NAME] [PERSON_NAME]" at bounding box center [312, 214] width 140 height 24
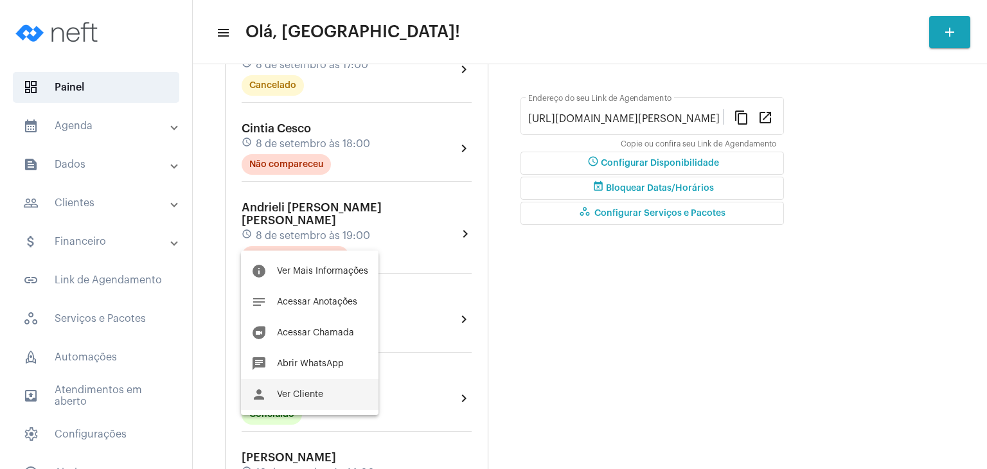
click at [311, 395] on span "Ver Cliente" at bounding box center [300, 394] width 46 height 9
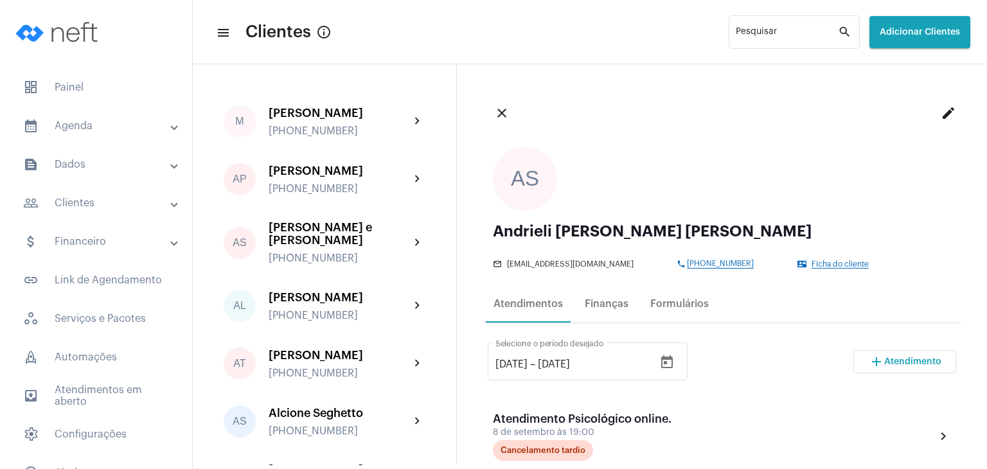
scroll to position [64, 0]
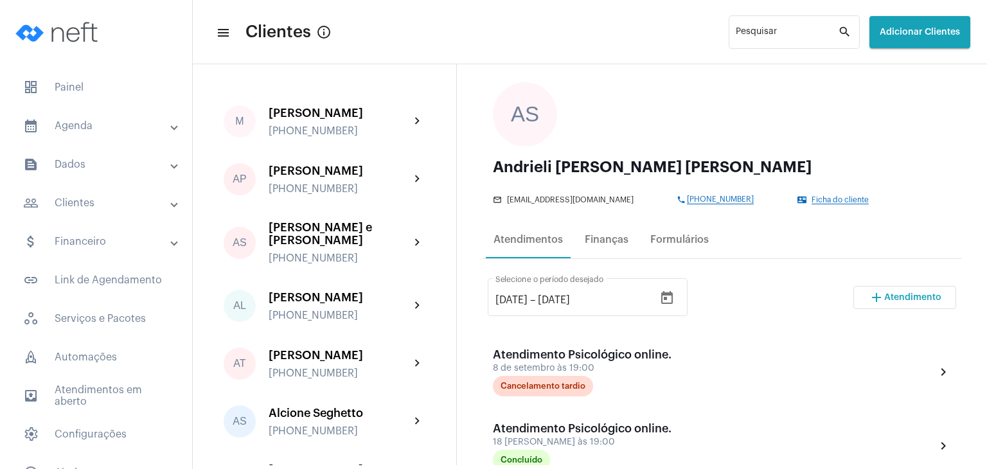
click at [884, 299] on span "Atendimento" at bounding box center [912, 297] width 57 height 9
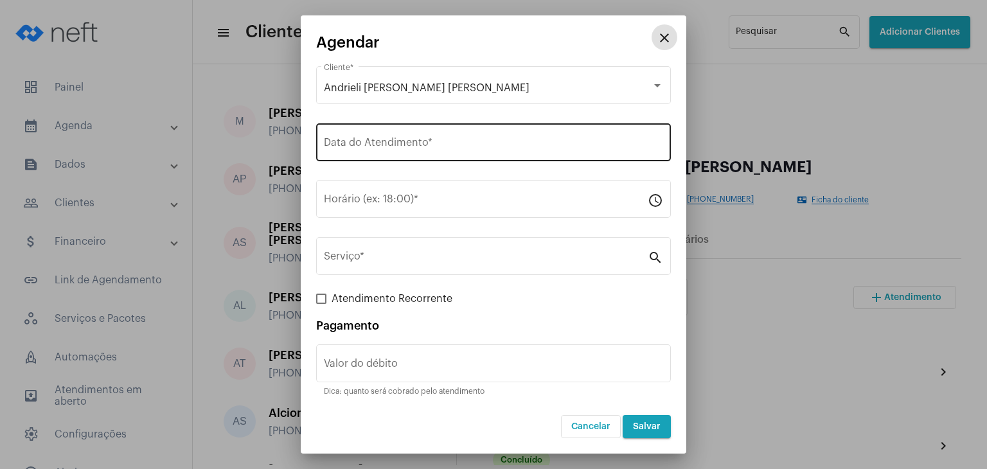
click at [359, 139] on div "Data do Atendimento *" at bounding box center [493, 141] width 339 height 40
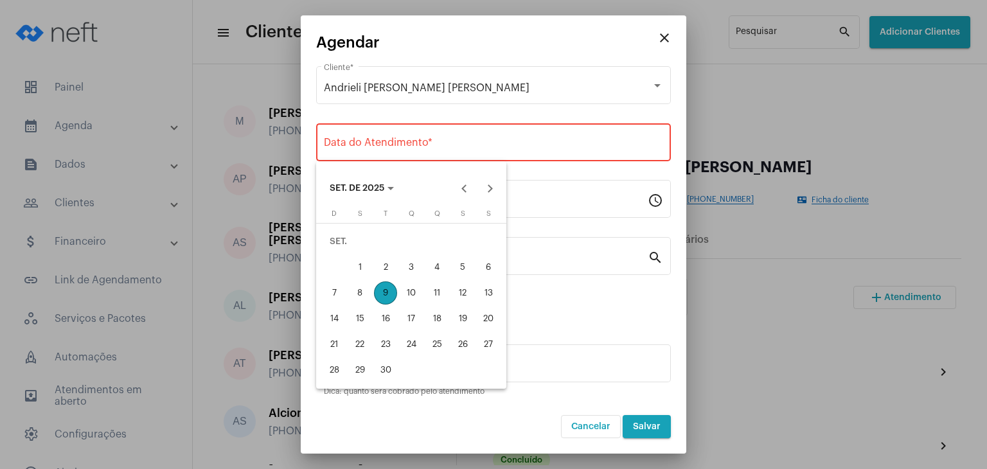
click at [407, 289] on div "10" at bounding box center [411, 292] width 23 height 23
type input "[DATE]"
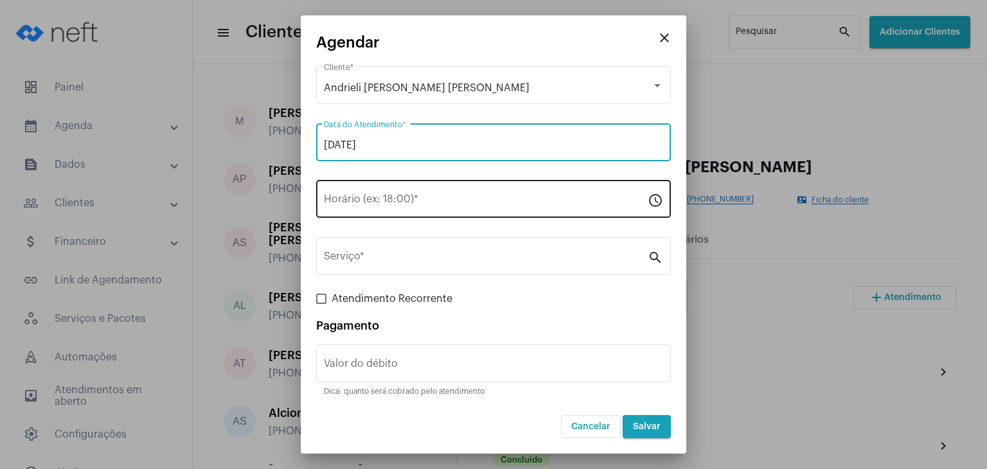
click at [353, 201] on input "Horário (ex: 18:00) *" at bounding box center [486, 202] width 324 height 12
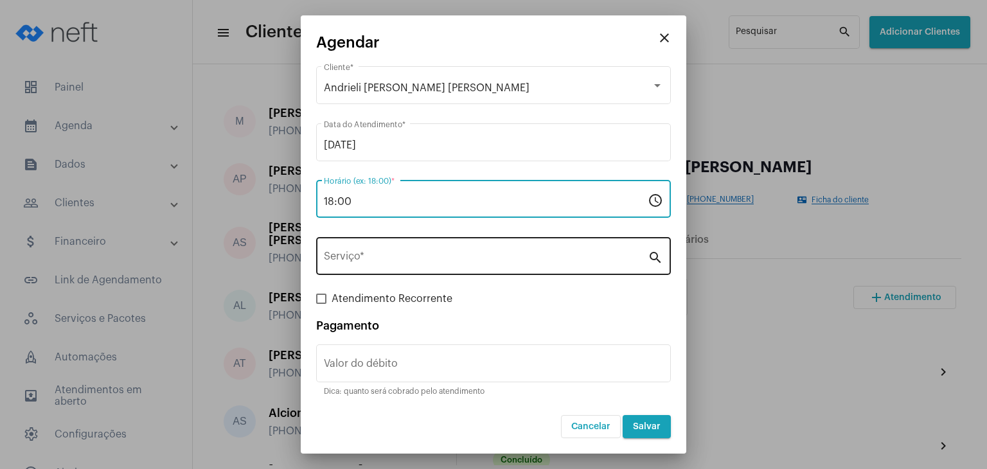
type input "18:00"
click at [347, 255] on input "Serviço *" at bounding box center [486, 259] width 324 height 12
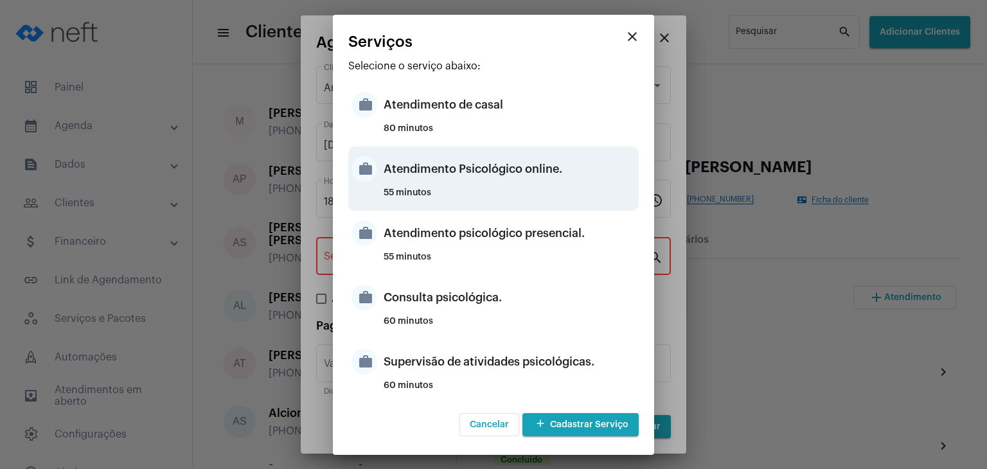
click at [521, 180] on div "Atendimento Psicológico online." at bounding box center [510, 169] width 252 height 39
type input "Atendimento Psicológico online."
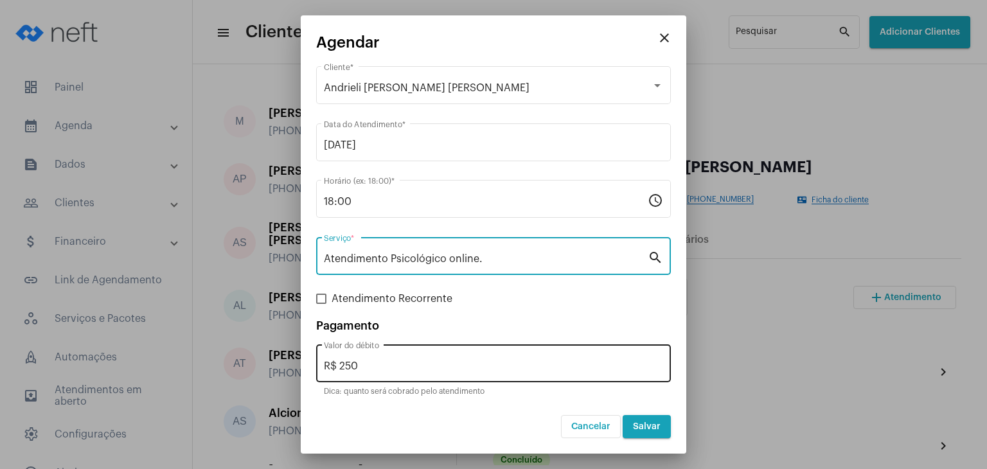
click at [405, 366] on input "R$ 250" at bounding box center [493, 366] width 339 height 12
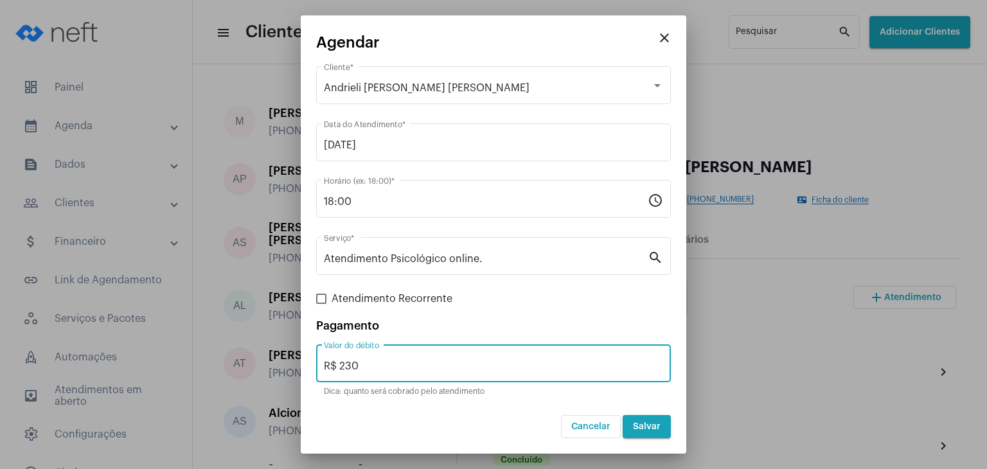
type input "R$ 230"
click at [641, 429] on span "Salvar" at bounding box center [647, 426] width 28 height 9
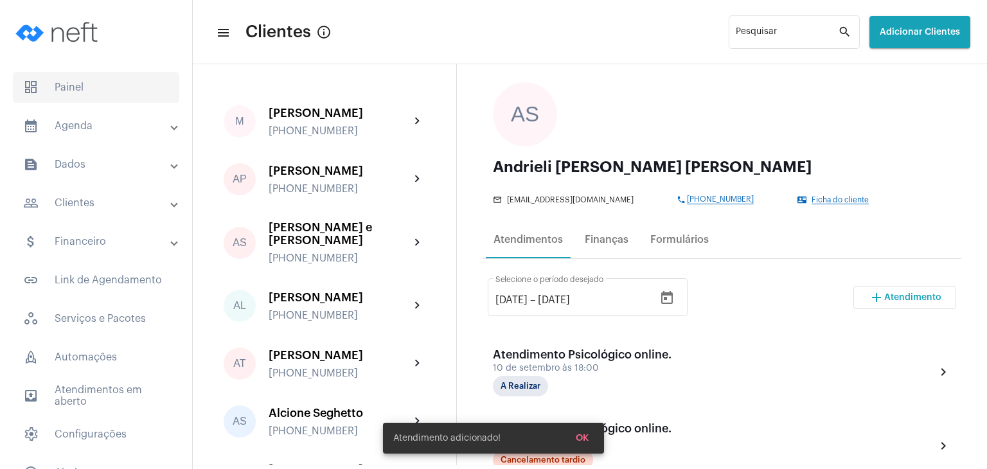
click at [103, 84] on span "dashboard Painel" at bounding box center [96, 87] width 166 height 31
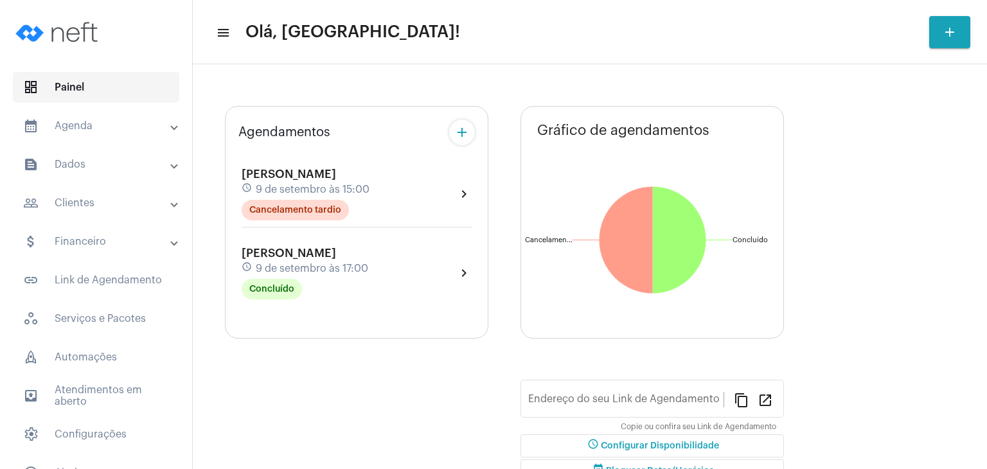
type input "[URL][DOMAIN_NAME][PERSON_NAME]"
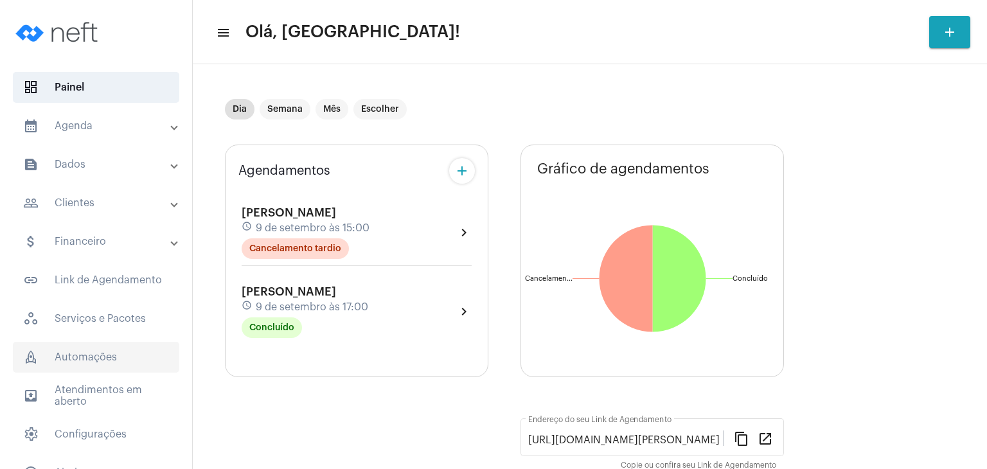
click at [93, 351] on span "rocket_outlined Automações" at bounding box center [96, 357] width 166 height 31
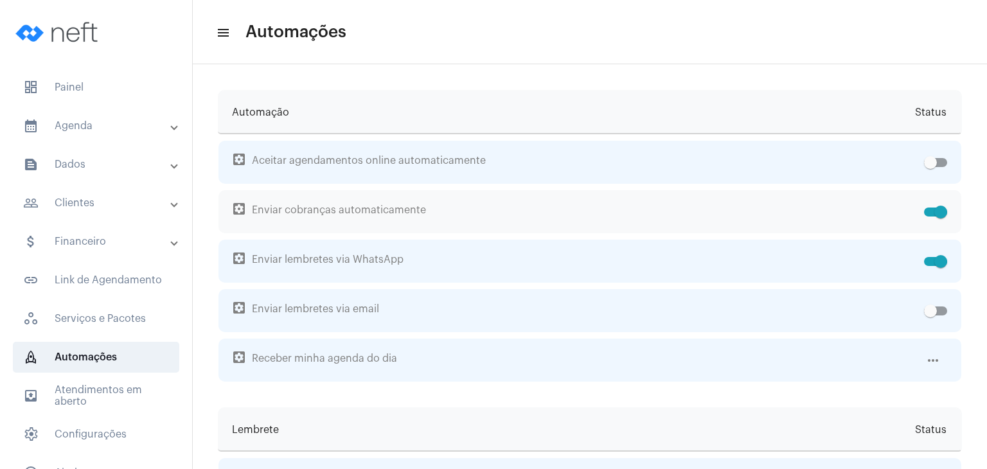
click at [924, 211] on span at bounding box center [935, 212] width 23 height 9
click at [930, 217] on input "checkbox" at bounding box center [930, 217] width 1 height 1
checkbox input "false"
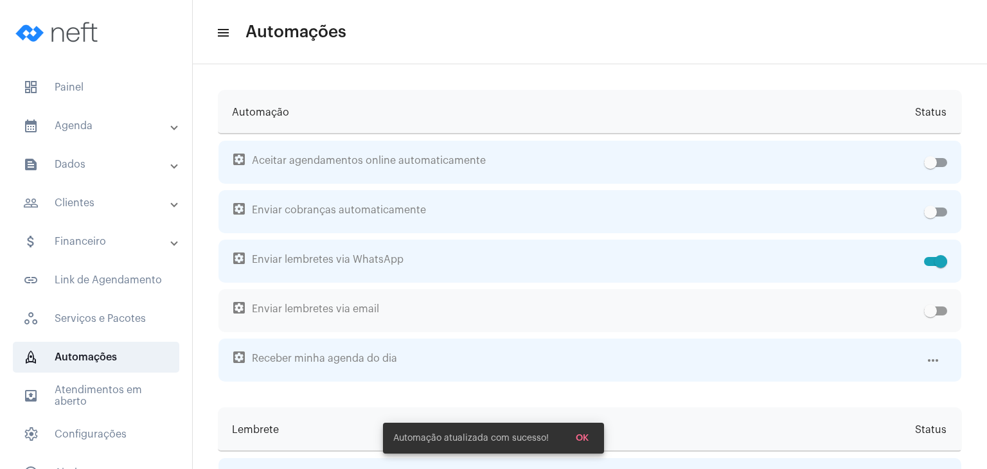
click at [930, 312] on span at bounding box center [935, 311] width 23 height 9
click at [930, 315] on input "checkbox" at bounding box center [930, 315] width 1 height 1
checkbox input "true"
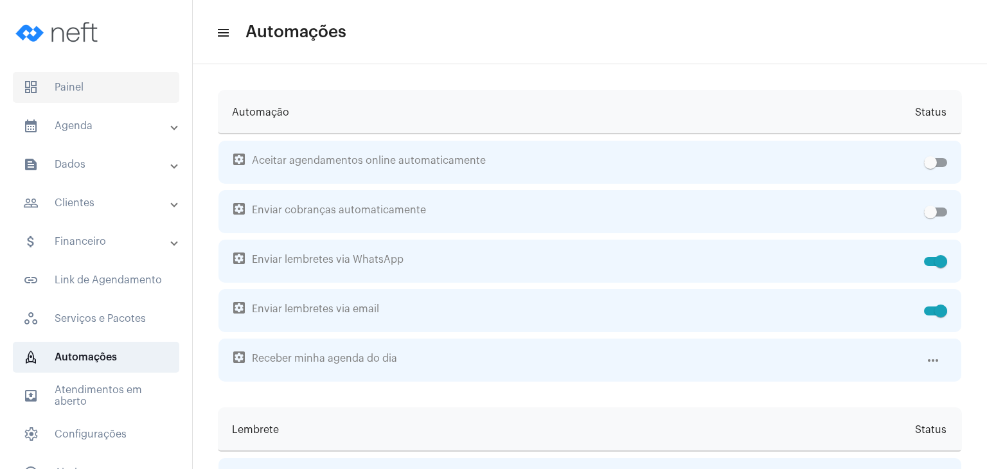
click at [95, 82] on span "dashboard Painel" at bounding box center [96, 87] width 166 height 31
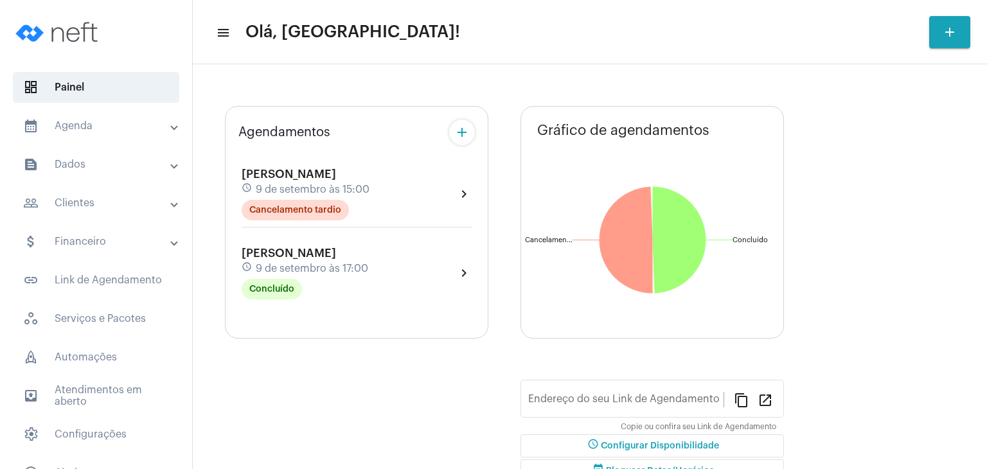
type input "[URL][DOMAIN_NAME][PERSON_NAME]"
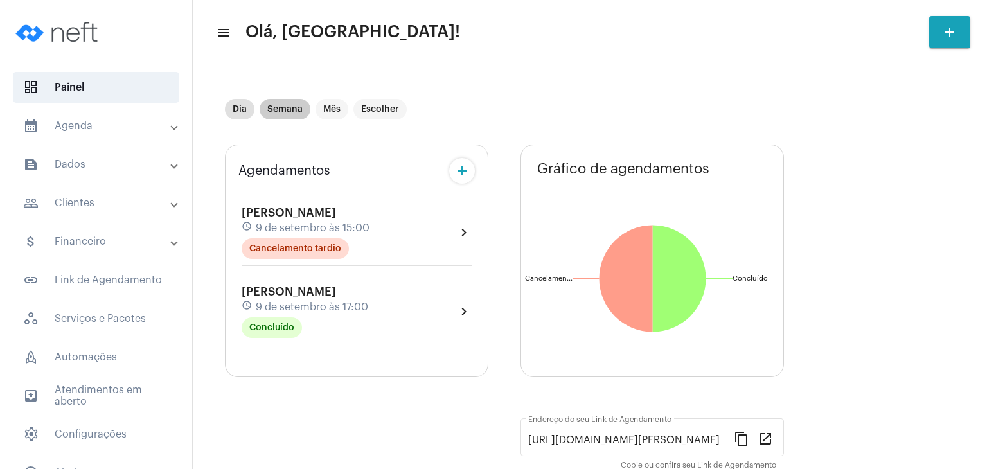
click at [288, 103] on mat-chip "Semana" at bounding box center [285, 109] width 51 height 21
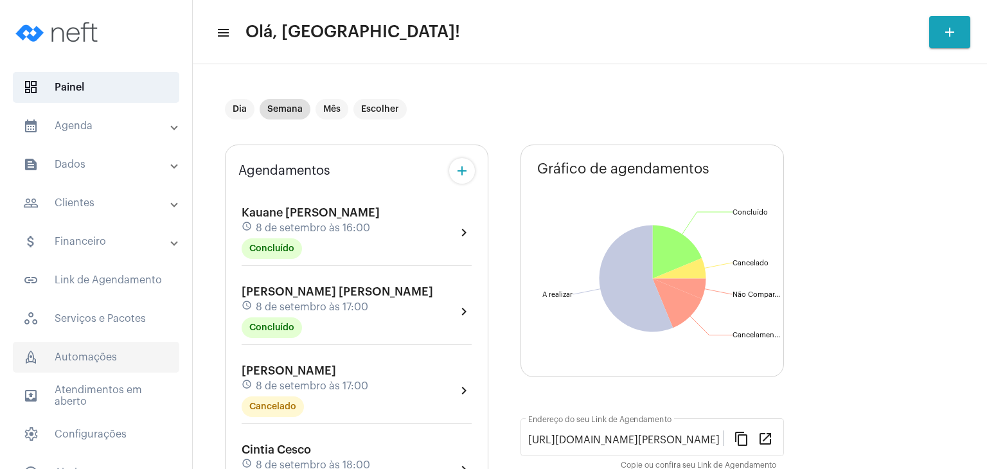
click at [95, 350] on span "rocket_outlined Automações" at bounding box center [96, 357] width 166 height 31
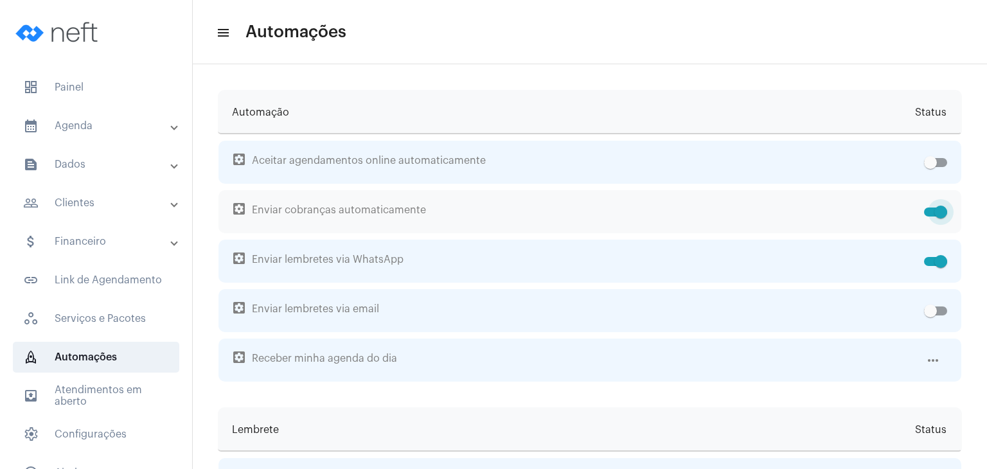
click at [924, 208] on span at bounding box center [935, 212] width 23 height 9
click at [930, 217] on input "checkbox" at bounding box center [930, 217] width 1 height 1
checkbox input "false"
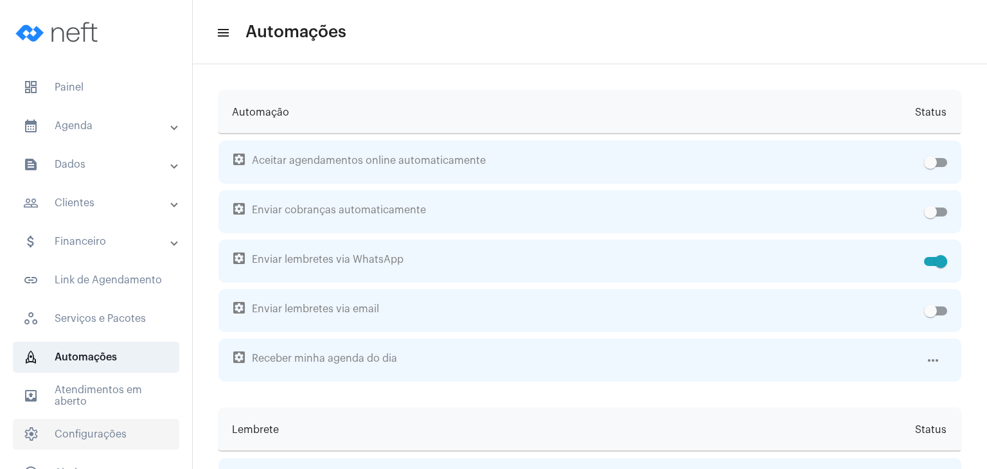
click at [59, 436] on span "settings Configurações" at bounding box center [96, 434] width 166 height 31
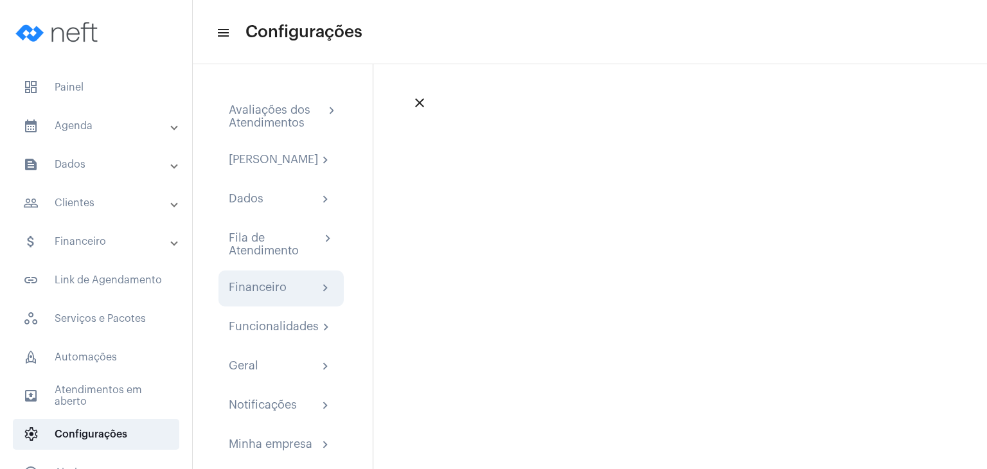
click at [283, 294] on div "Financeiro" at bounding box center [258, 288] width 58 height 15
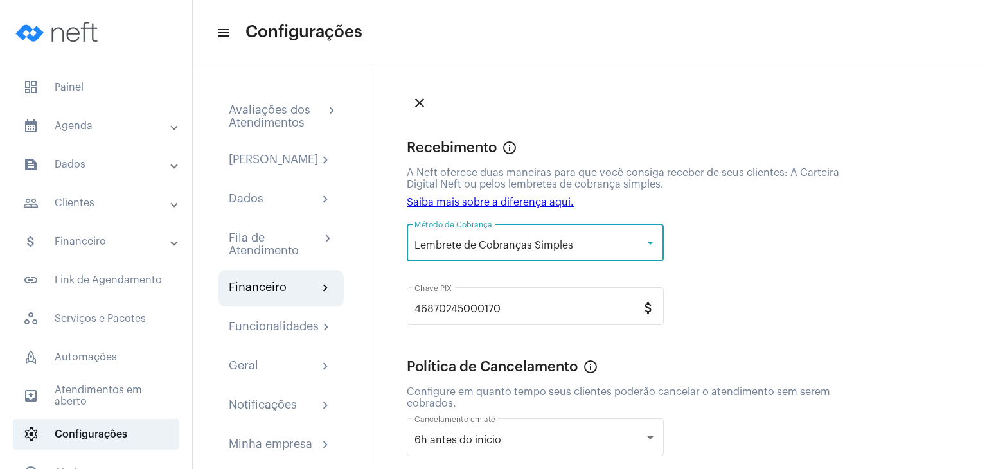
click at [655, 242] on div at bounding box center [650, 243] width 12 height 10
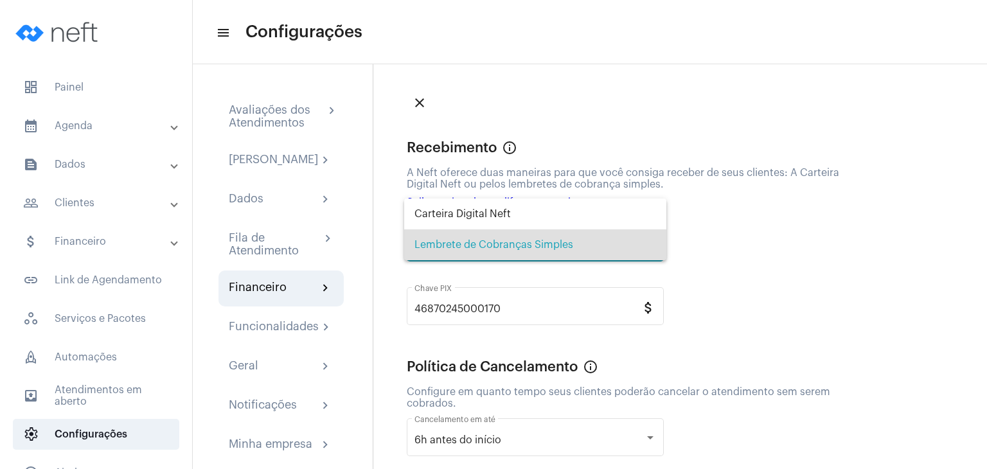
click at [749, 245] on div at bounding box center [493, 234] width 987 height 469
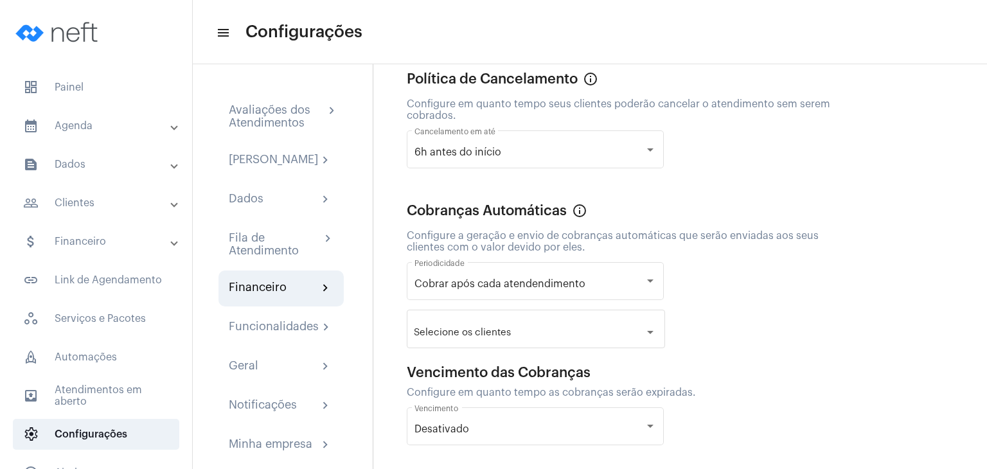
scroll to position [316, 0]
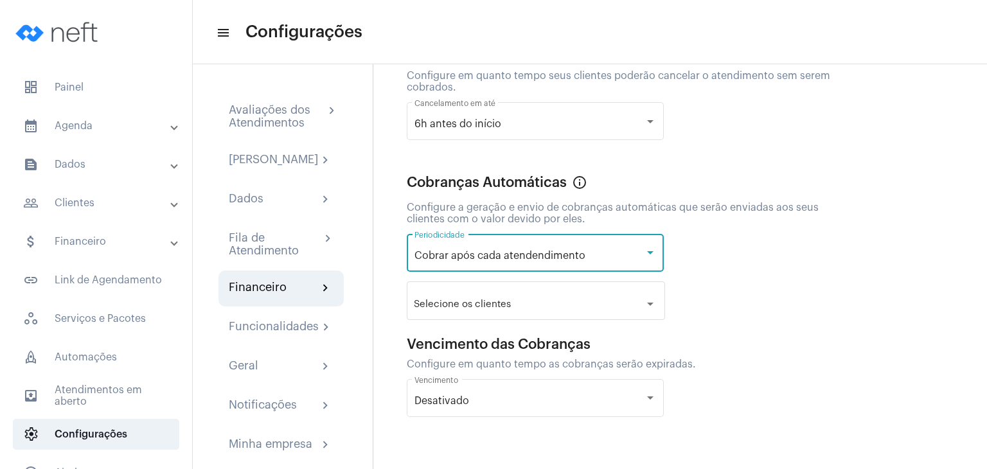
click at [654, 249] on div at bounding box center [650, 253] width 12 height 10
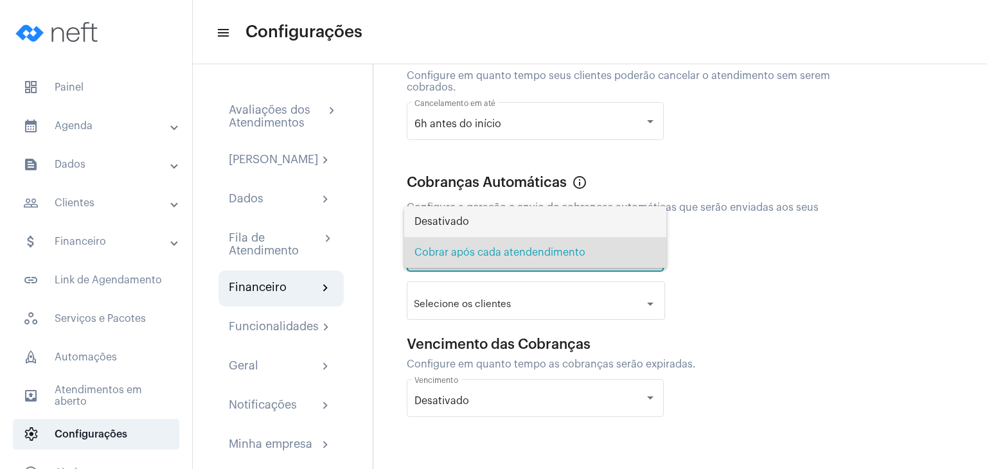
click at [518, 217] on span "Desativado" at bounding box center [535, 221] width 242 height 31
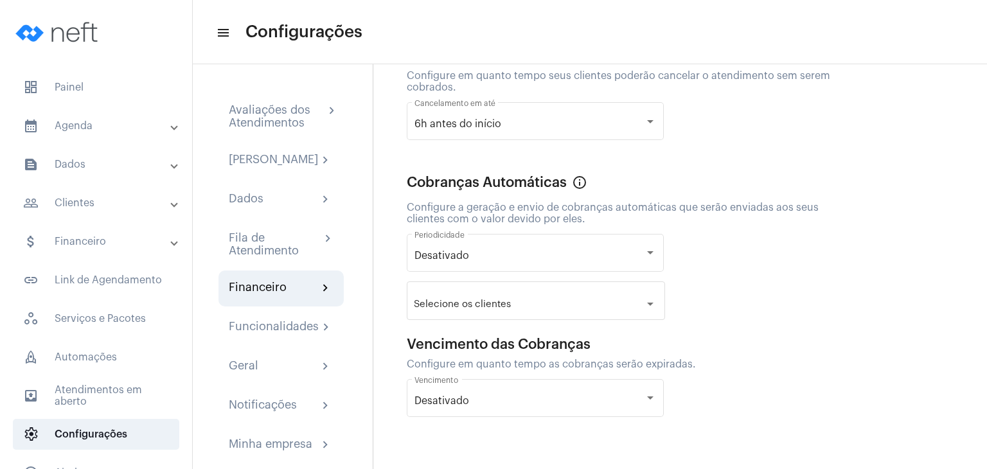
click at [734, 281] on div "Selecione os clientes arrow_drop_down [PERSON_NAME] [PERSON_NAME] [PERSON_NAME]…" at bounding box center [625, 300] width 437 height 39
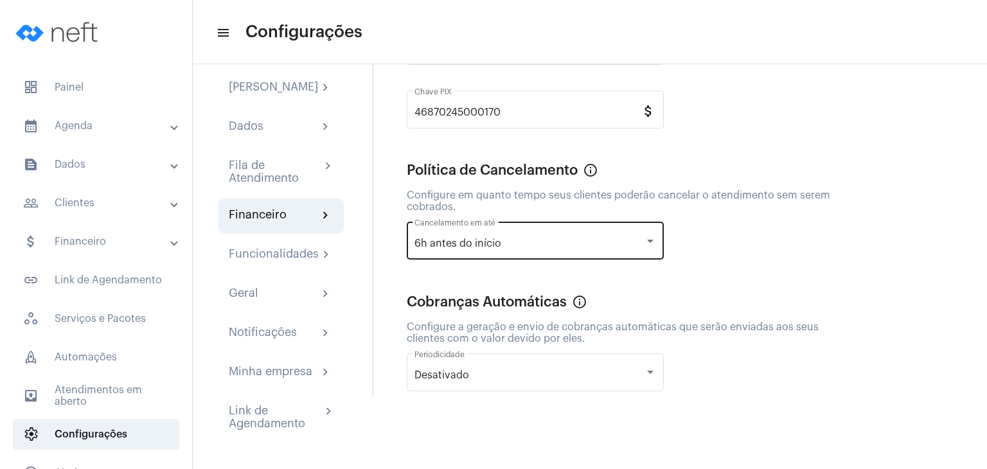
scroll to position [123, 0]
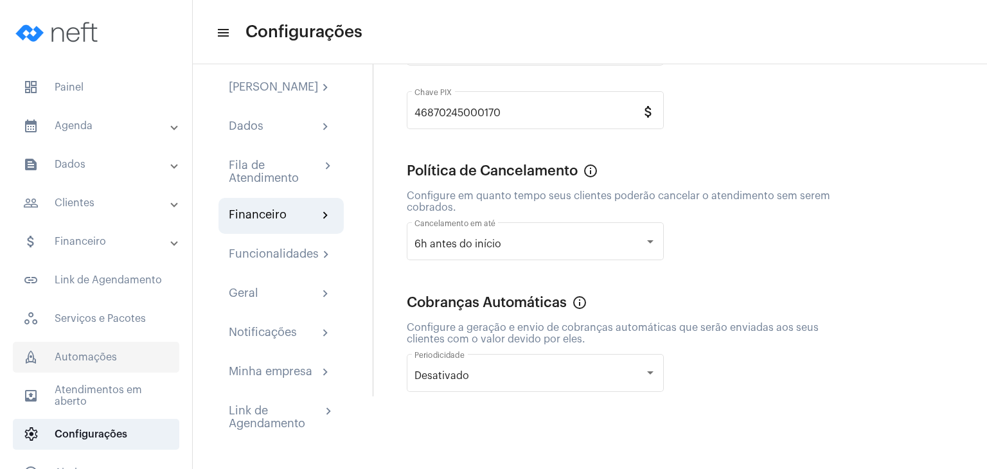
click at [102, 360] on span "rocket_outlined Automações" at bounding box center [96, 357] width 166 height 31
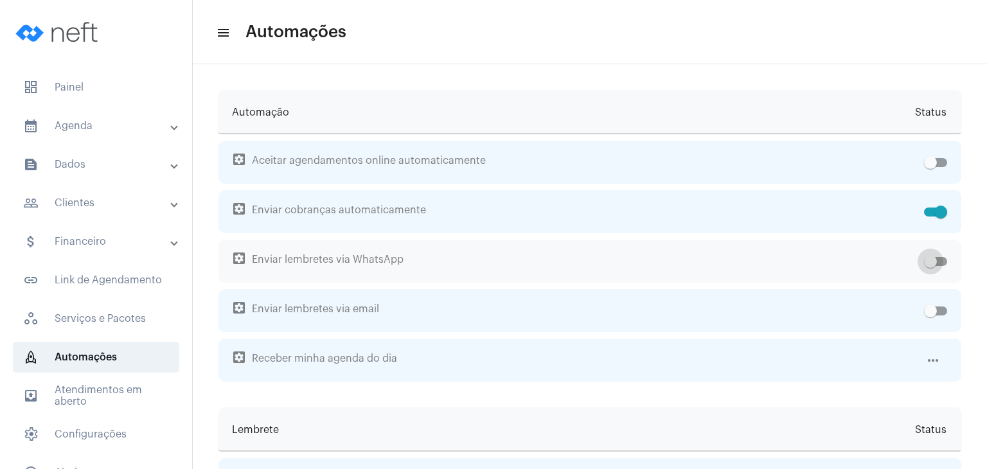
click at [936, 260] on span at bounding box center [935, 261] width 23 height 9
click at [930, 266] on input "checkbox" at bounding box center [930, 266] width 1 height 1
checkbox input "true"
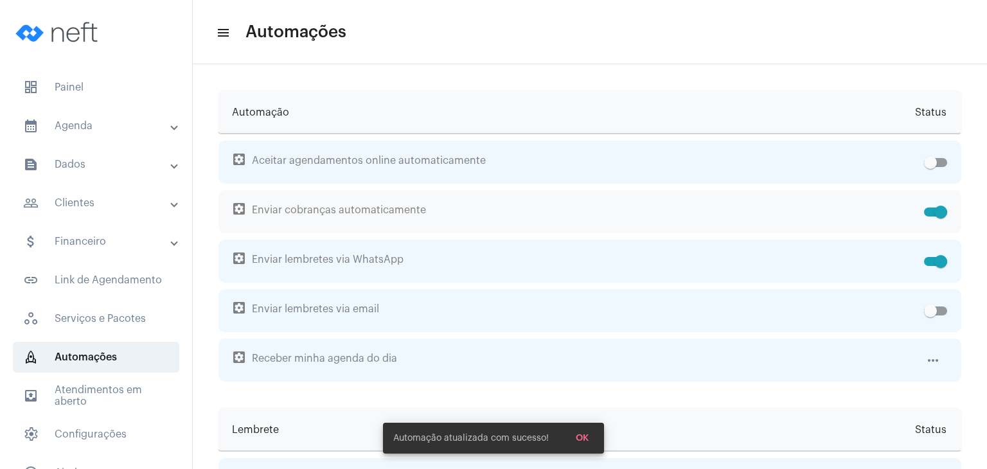
click at [924, 214] on label at bounding box center [935, 211] width 23 height 15
click at [930, 217] on input "checkbox" at bounding box center [930, 217] width 1 height 1
checkbox input "false"
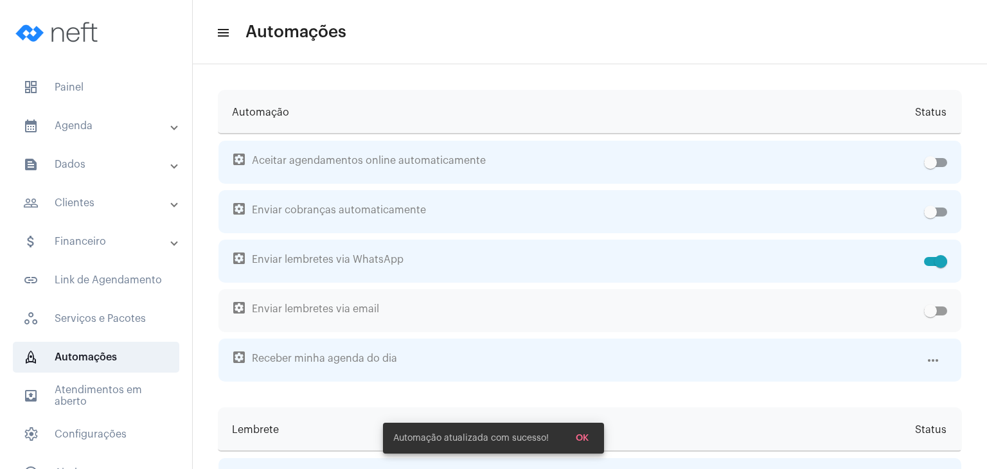
click at [937, 306] on div "settings_applications Enviar lembretes via email" at bounding box center [589, 310] width 743 height 43
click at [932, 308] on span at bounding box center [935, 311] width 23 height 9
click at [930, 315] on input "checkbox" at bounding box center [930, 315] width 1 height 1
checkbox input "true"
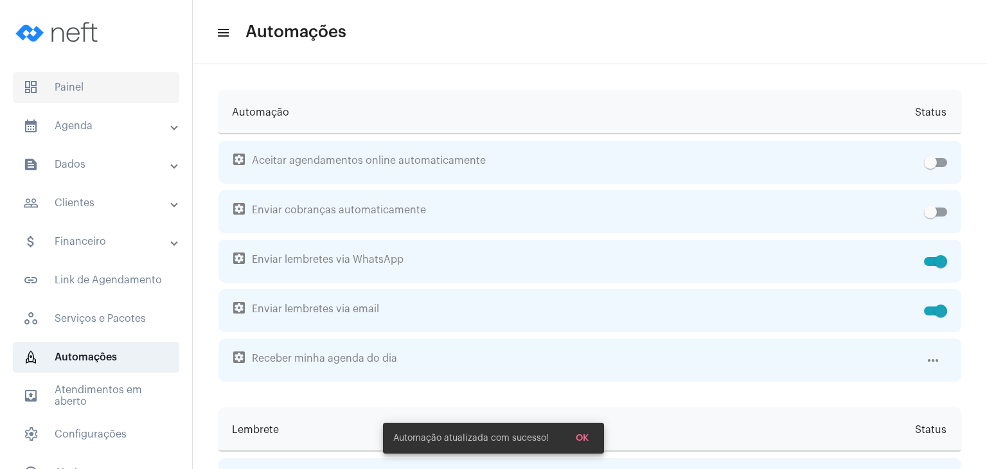
click at [95, 80] on span "dashboard Painel" at bounding box center [96, 87] width 166 height 31
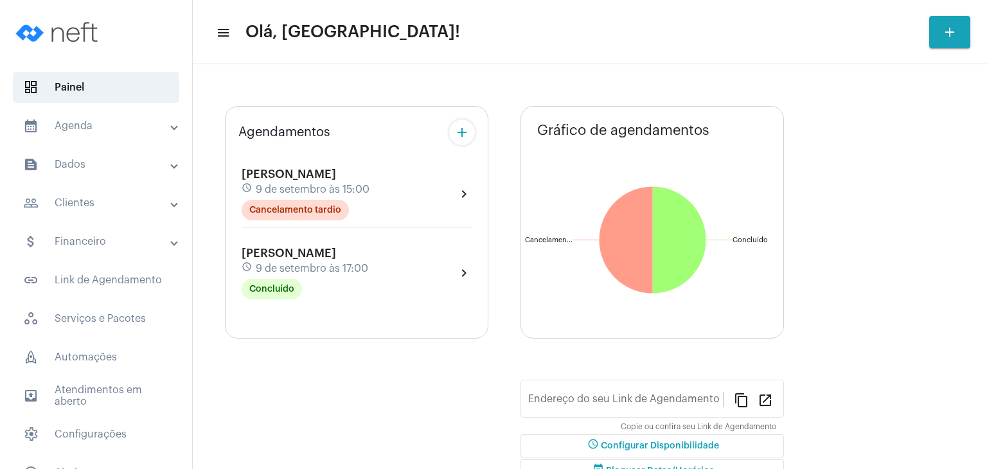
type input "[URL][DOMAIN_NAME][PERSON_NAME]"
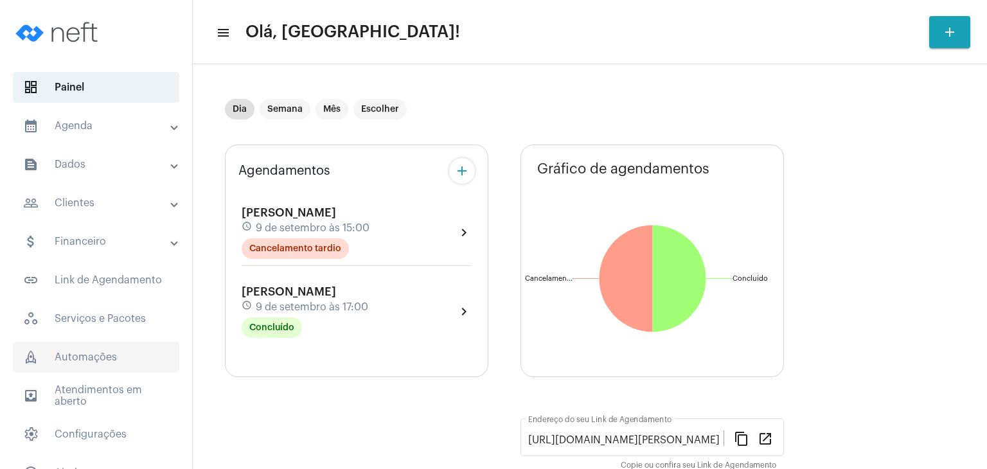
drag, startPoint x: 100, startPoint y: 362, endPoint x: 107, endPoint y: 358, distance: 7.5
click at [102, 362] on span "rocket_outlined Automações" at bounding box center [96, 357] width 166 height 31
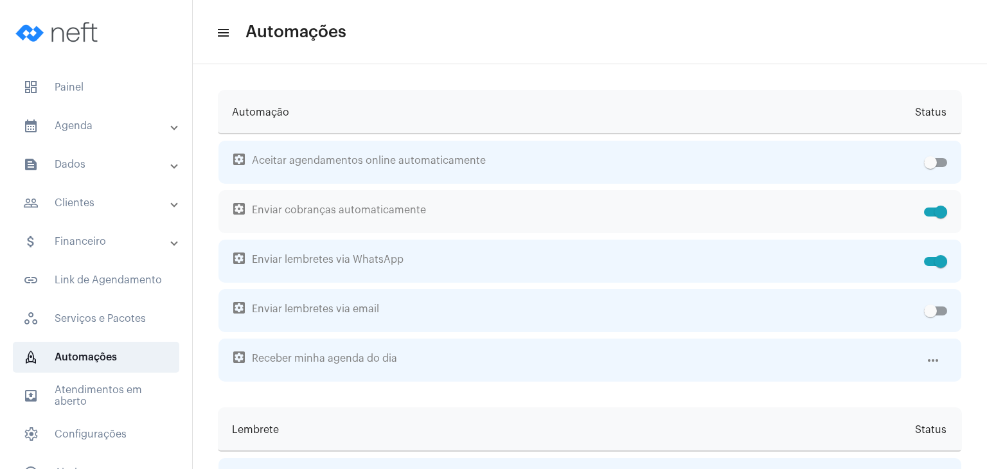
click at [924, 211] on span at bounding box center [935, 212] width 23 height 9
click at [930, 217] on input "checkbox" at bounding box center [930, 217] width 1 height 1
checkbox input "false"
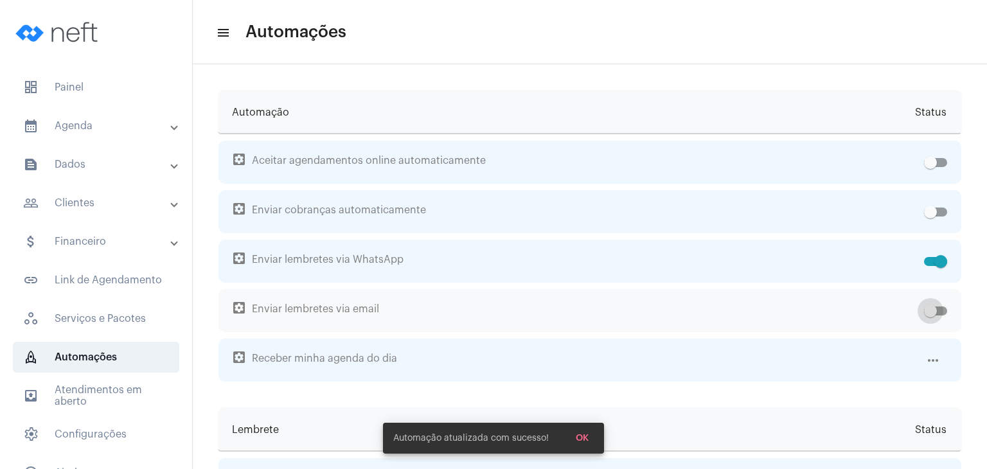
click at [932, 308] on span at bounding box center [935, 311] width 23 height 9
click at [930, 315] on input "checkbox" at bounding box center [930, 315] width 1 height 1
checkbox input "true"
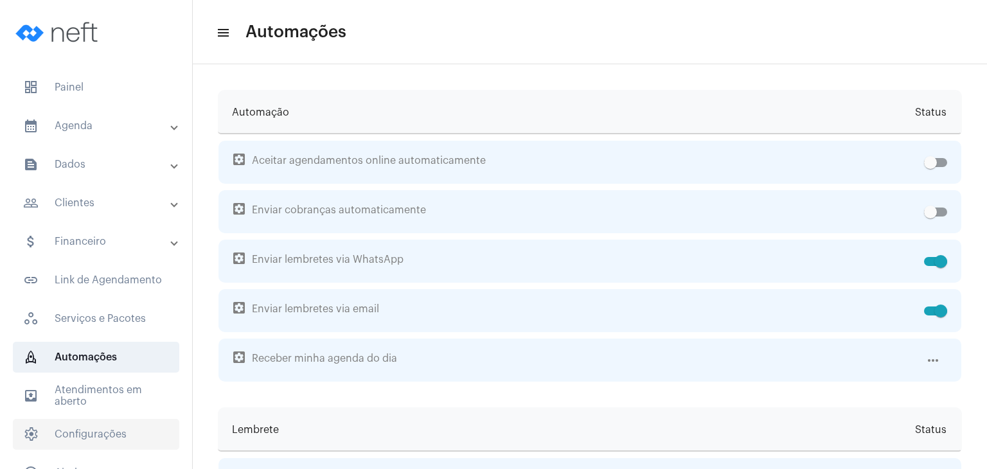
click at [118, 437] on span "settings Configurações" at bounding box center [96, 434] width 166 height 31
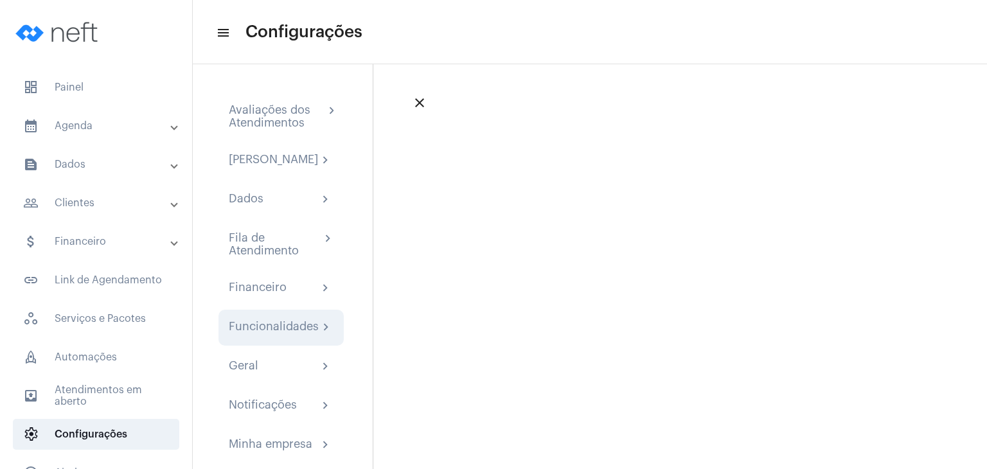
click at [278, 335] on div "Funcionalidades" at bounding box center [274, 327] width 90 height 15
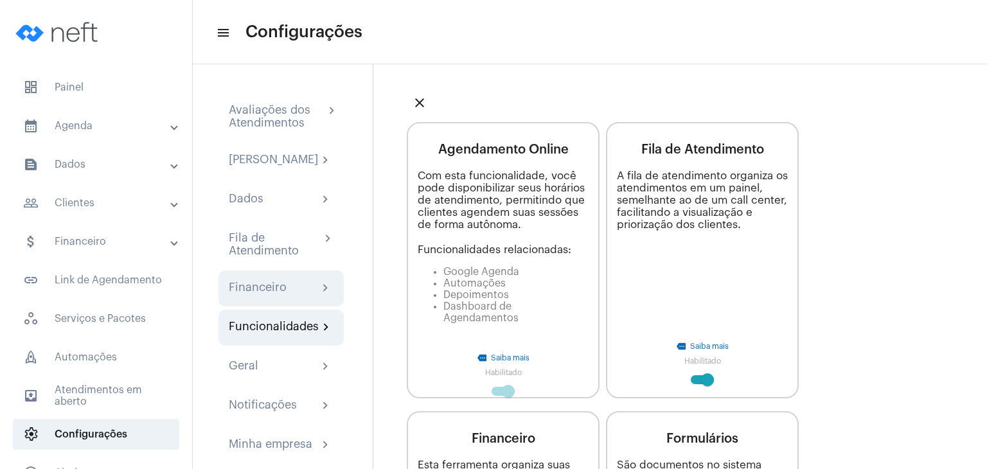
click at [272, 296] on div "Financeiro" at bounding box center [258, 288] width 58 height 15
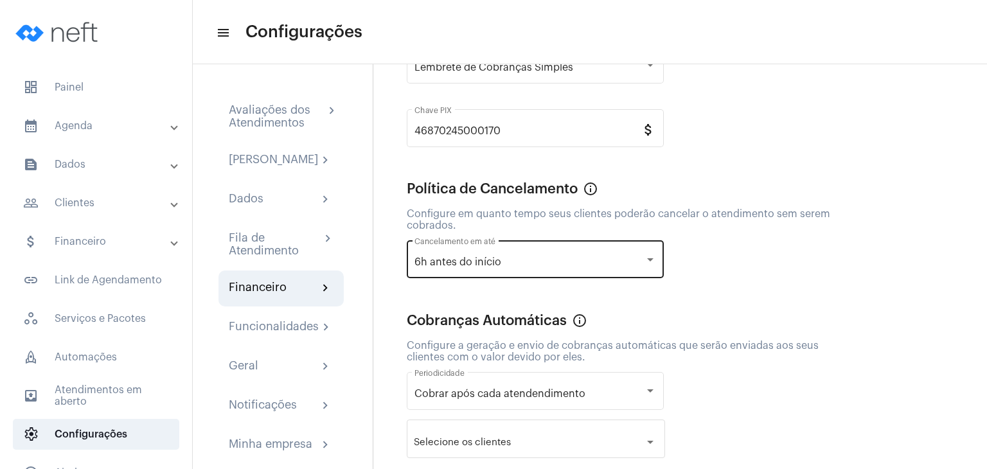
scroll to position [257, 0]
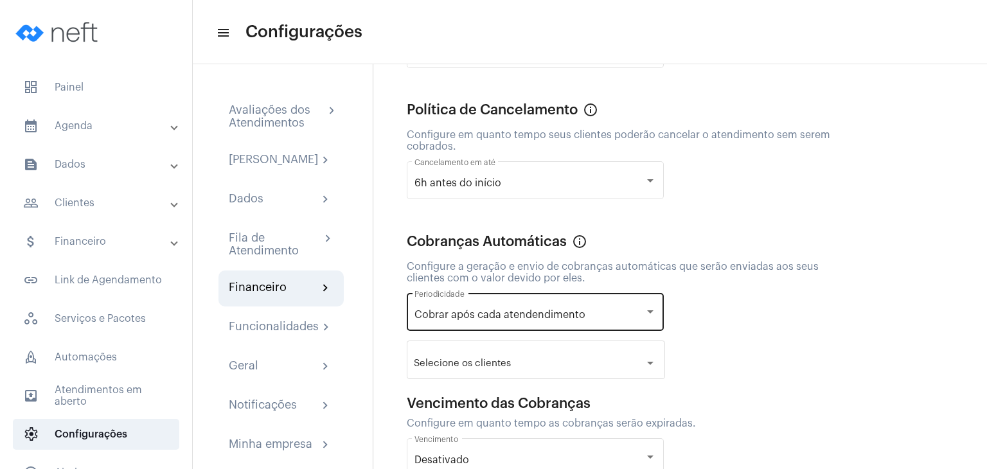
click at [647, 311] on div at bounding box center [650, 311] width 6 height 3
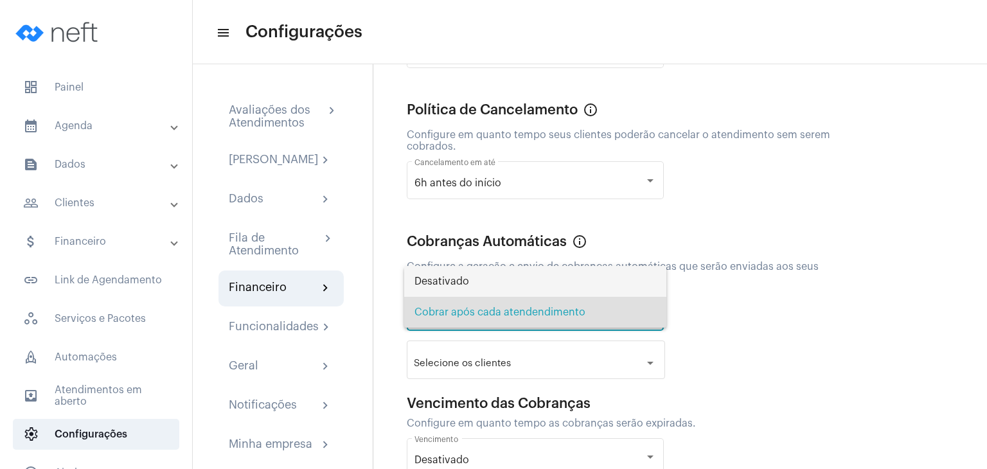
click at [454, 279] on span "Desativado" at bounding box center [535, 281] width 242 height 31
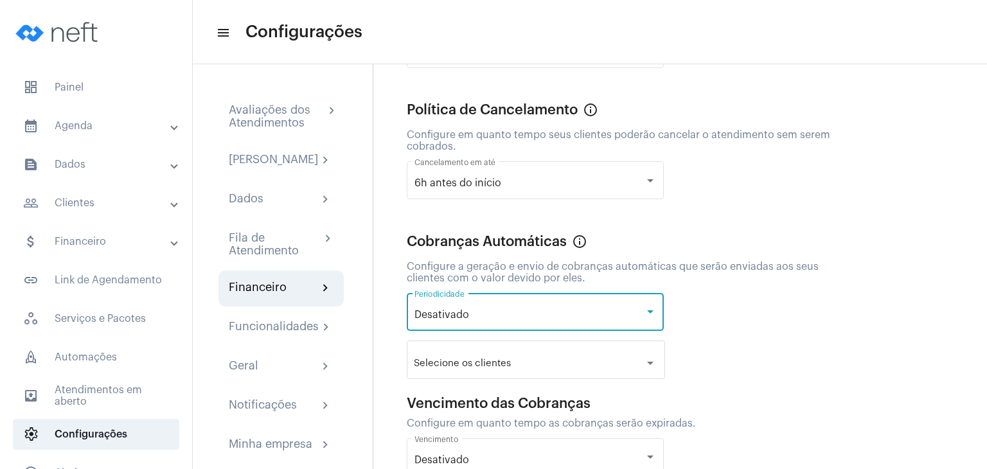
scroll to position [316, 0]
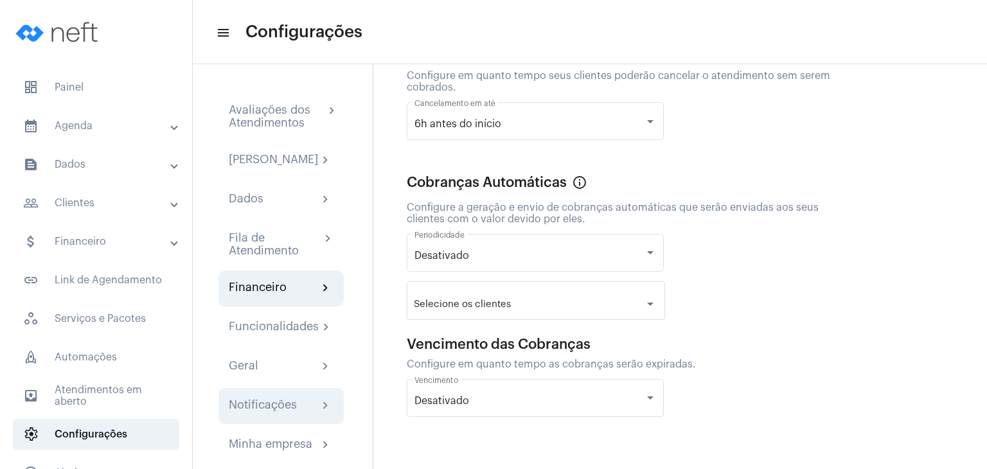
click at [294, 414] on div "Notificações" at bounding box center [263, 405] width 68 height 15
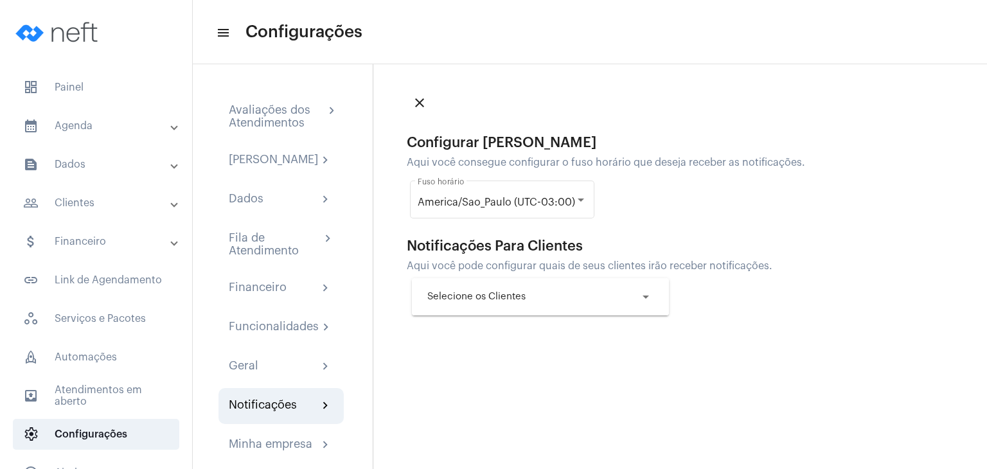
click at [651, 295] on mat-icon "arrow_drop_down" at bounding box center [645, 296] width 15 height 15
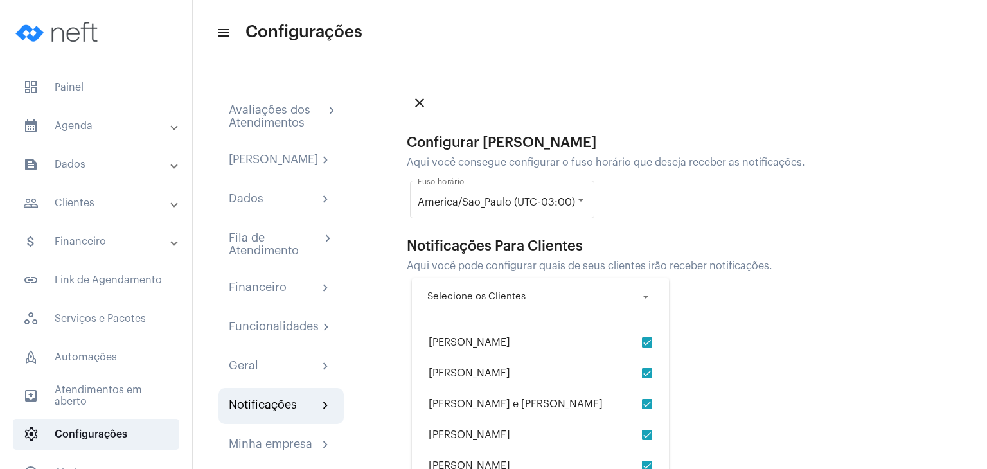
click at [293, 334] on div "Funcionalidades" at bounding box center [274, 327] width 90 height 15
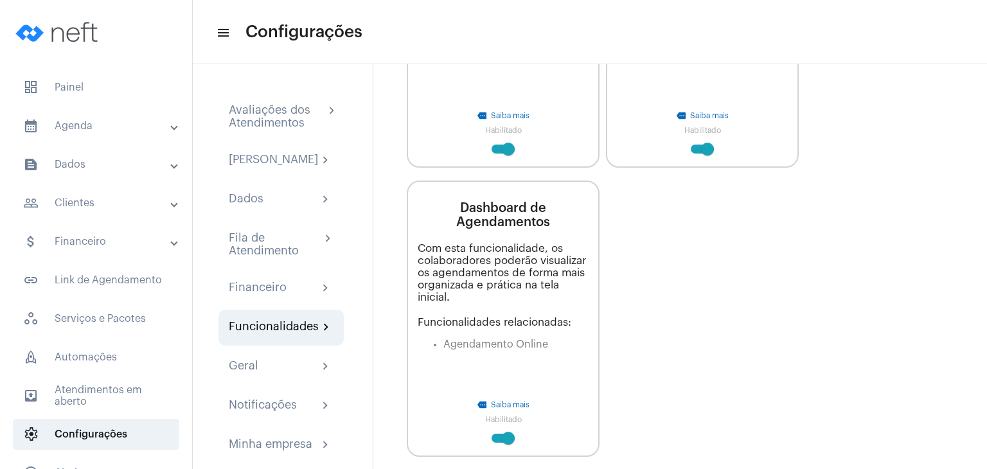
scroll to position [1112, 0]
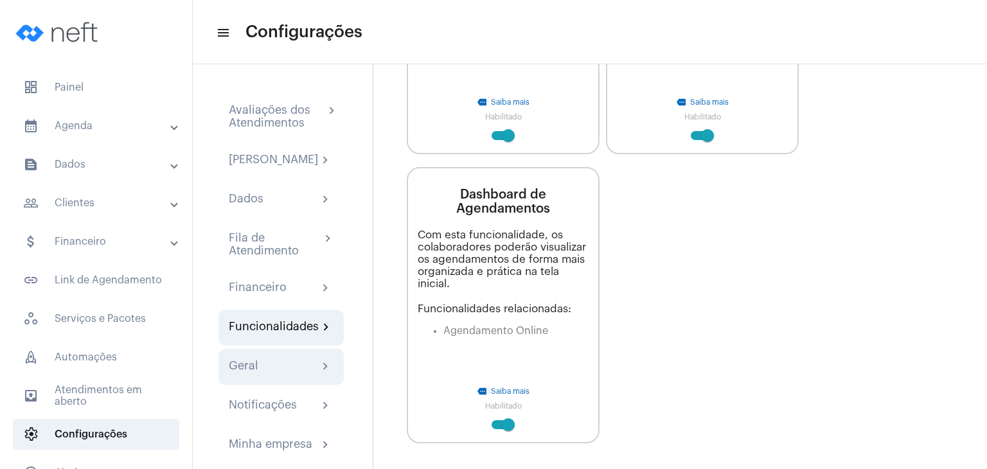
click at [267, 371] on div "Geral chevron_right" at bounding box center [281, 366] width 105 height 15
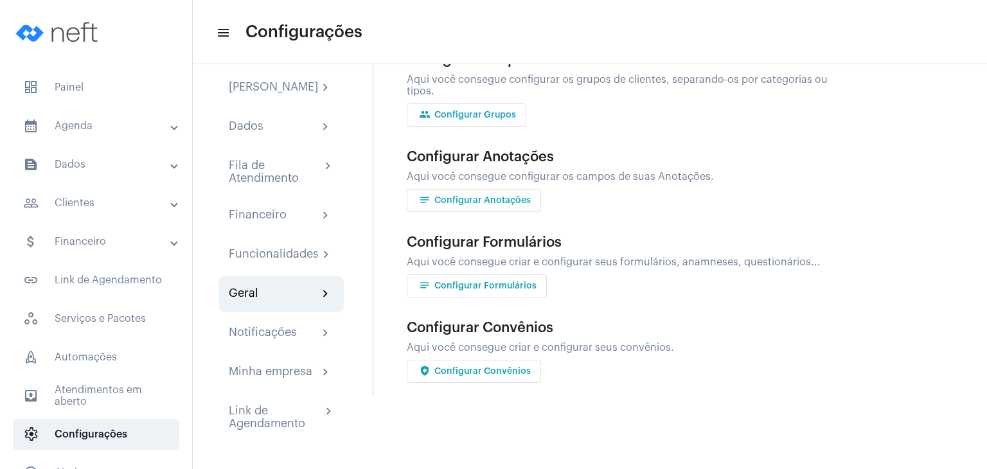
scroll to position [79, 0]
click at [77, 346] on span "rocket_outlined Automações" at bounding box center [96, 357] width 166 height 31
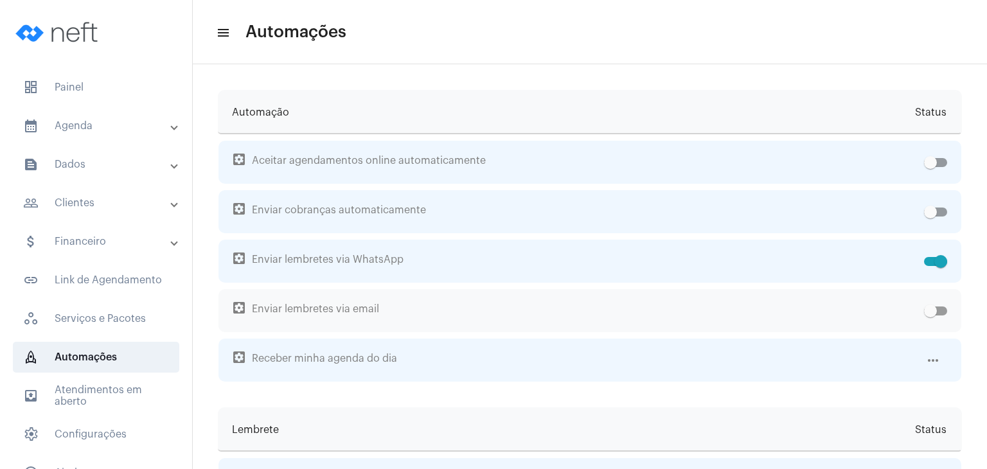
click at [932, 313] on span at bounding box center [935, 311] width 23 height 9
click at [930, 315] on input "checkbox" at bounding box center [930, 315] width 1 height 1
checkbox input "true"
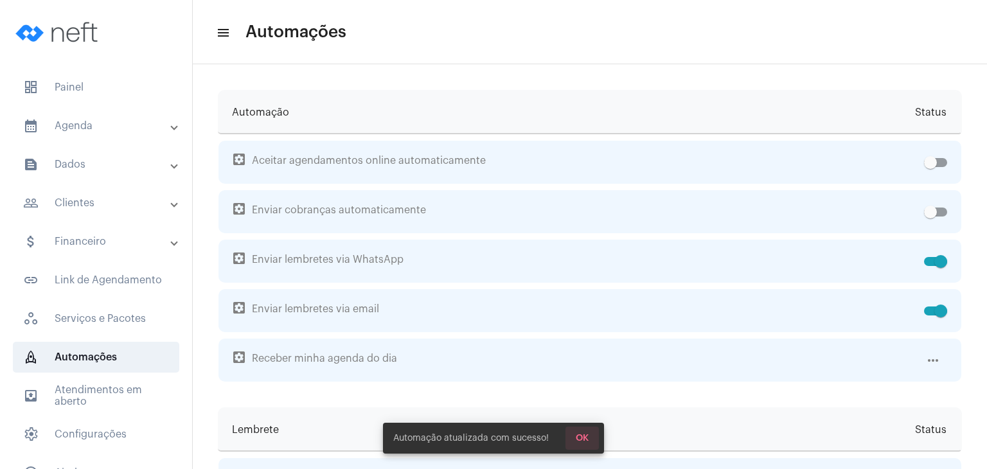
click at [583, 434] on span "OK" at bounding box center [582, 438] width 13 height 9
